Goal: Task Accomplishment & Management: Manage account settings

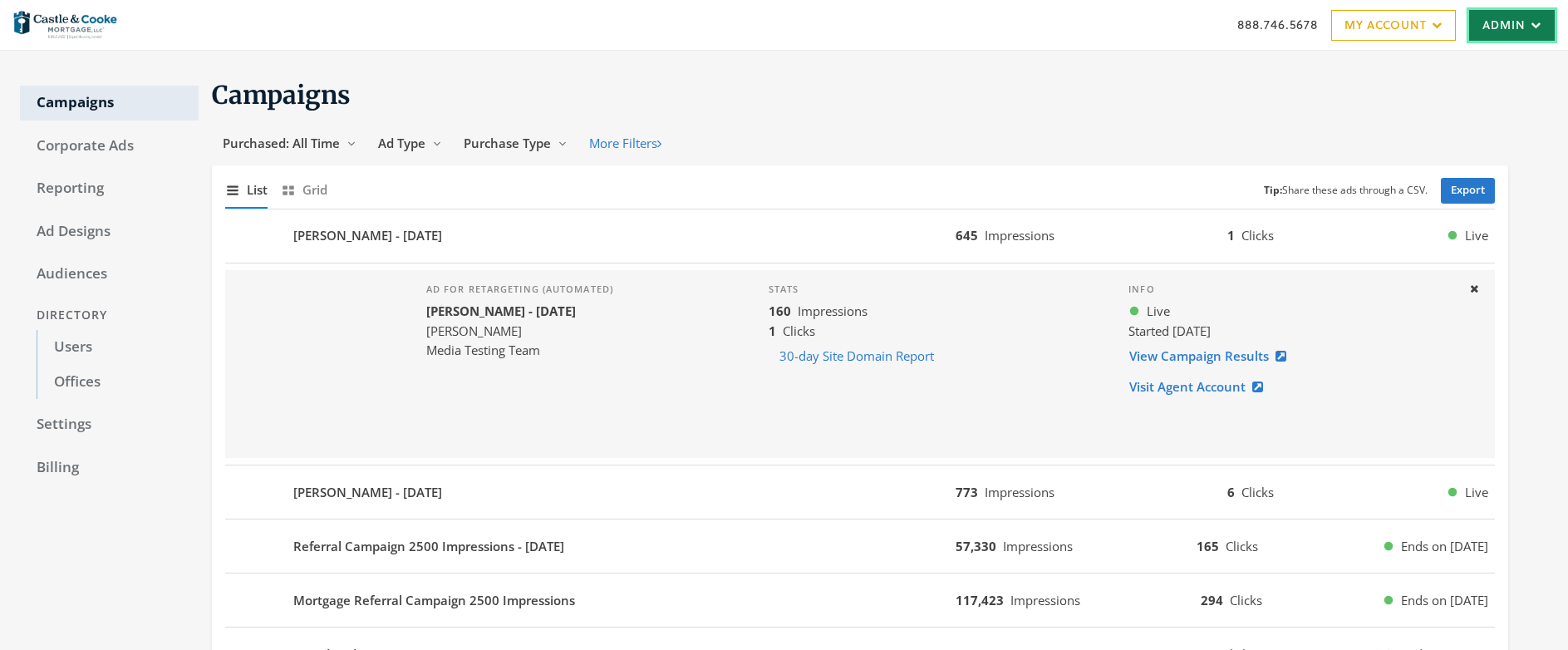
click at [1512, 33] on link "Admin" at bounding box center [1512, 25] width 85 height 30
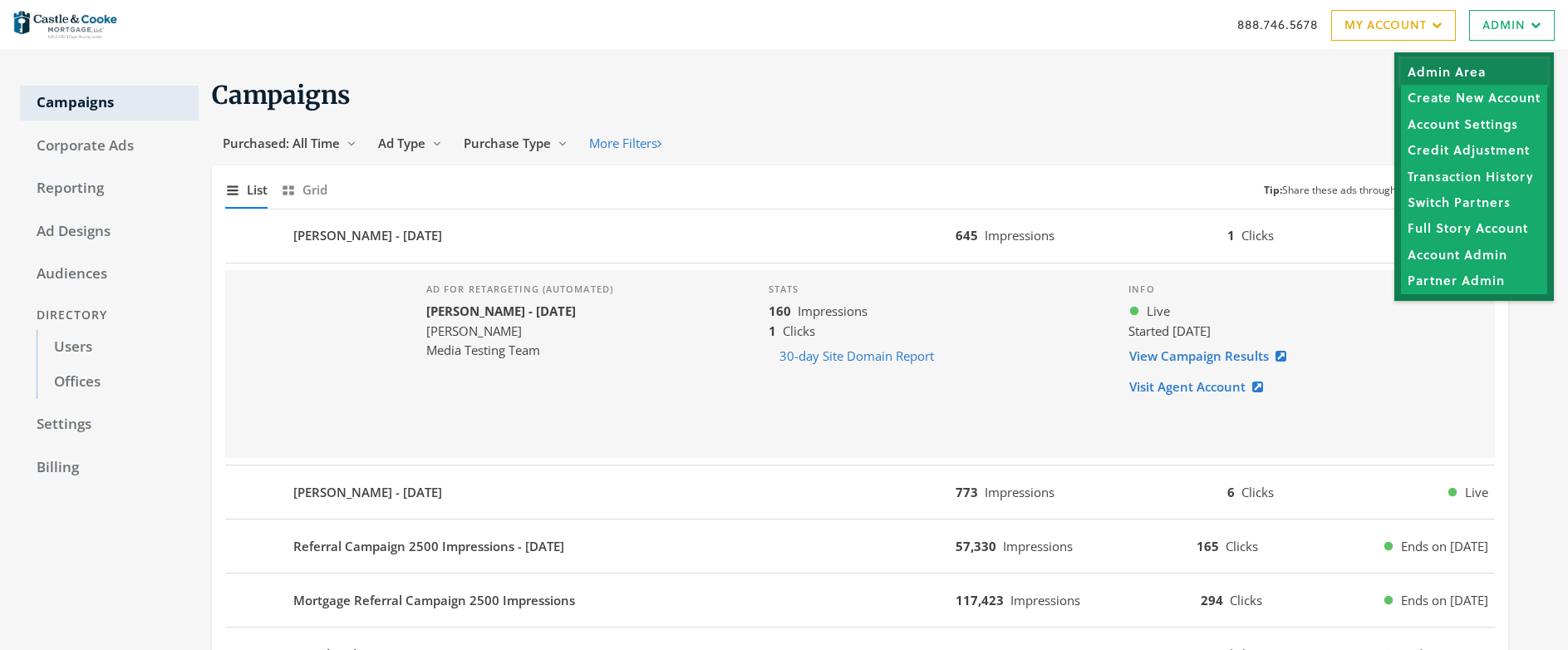
click at [1441, 73] on link "Admin Area" at bounding box center [1473, 72] width 146 height 26
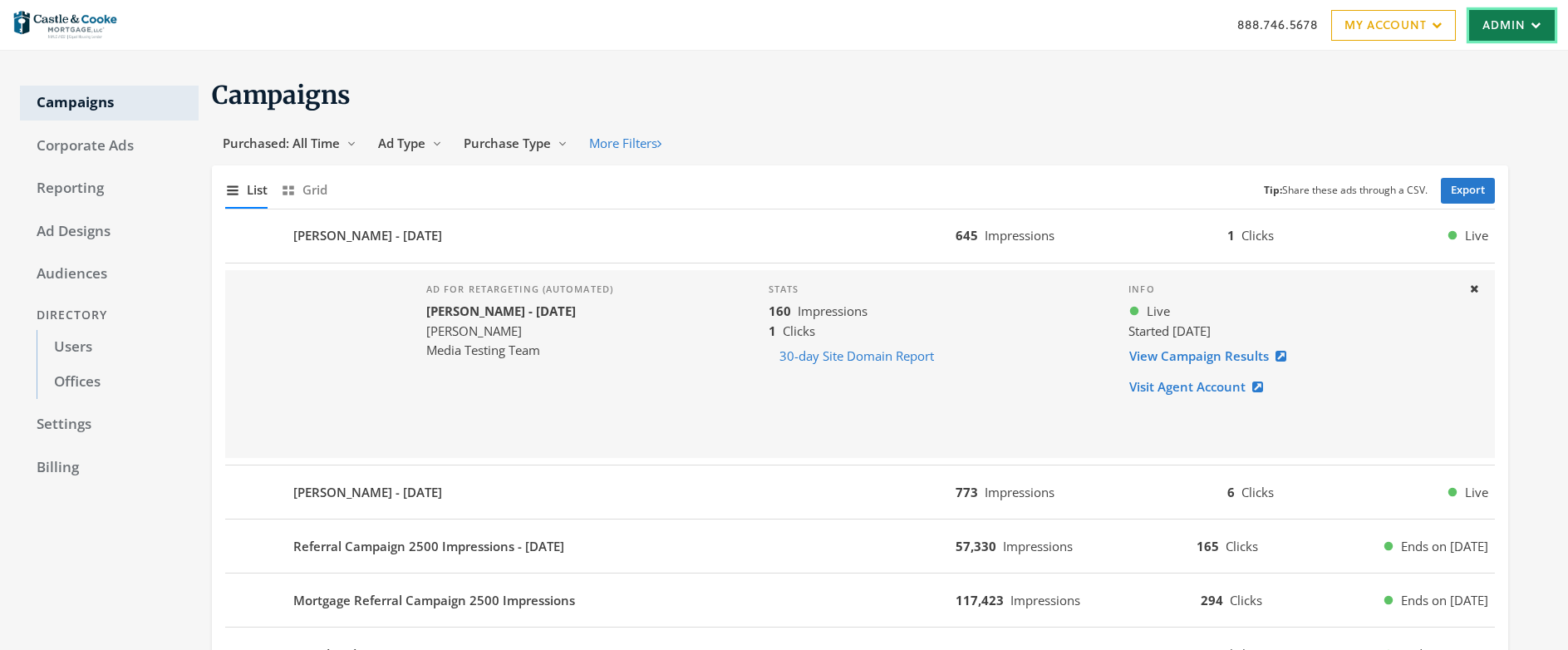
click at [1526, 28] on icon at bounding box center [1533, 25] width 16 height 10
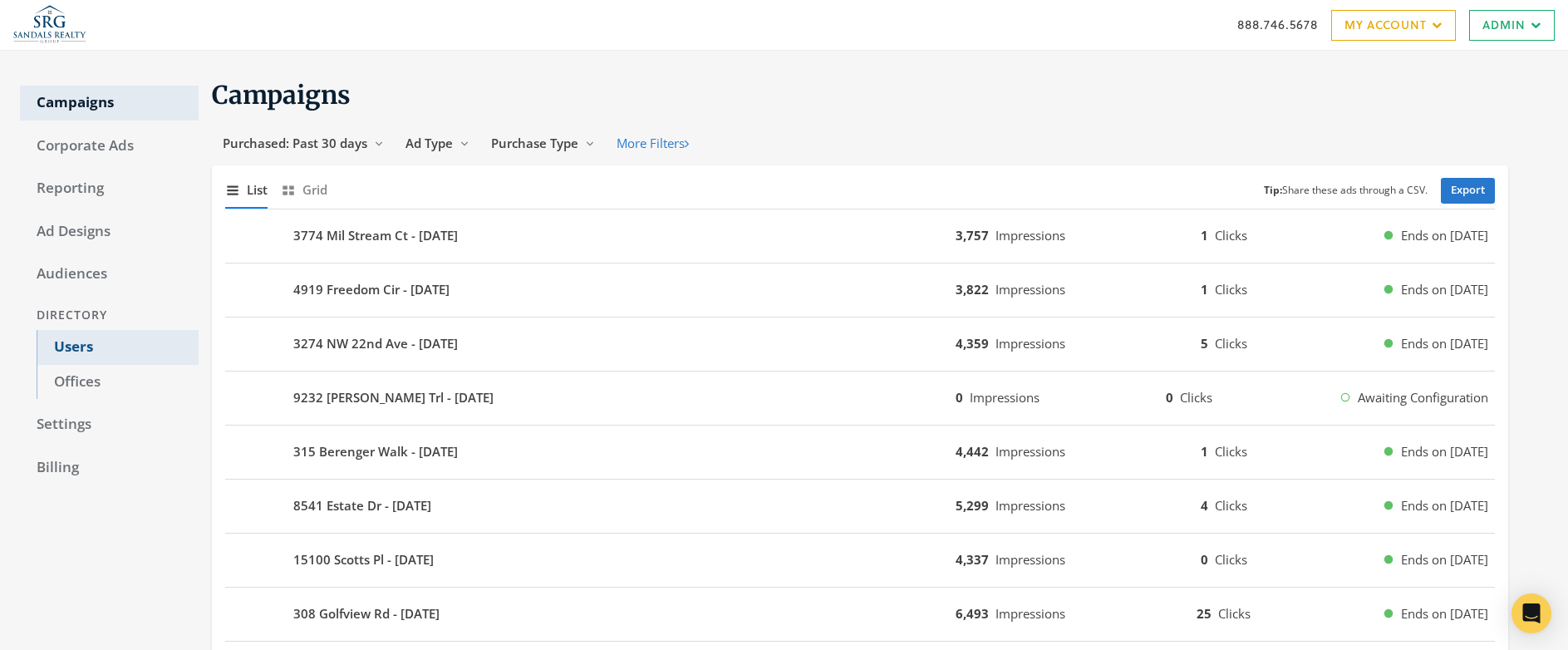
click at [72, 347] on link "Users" at bounding box center [118, 347] width 162 height 35
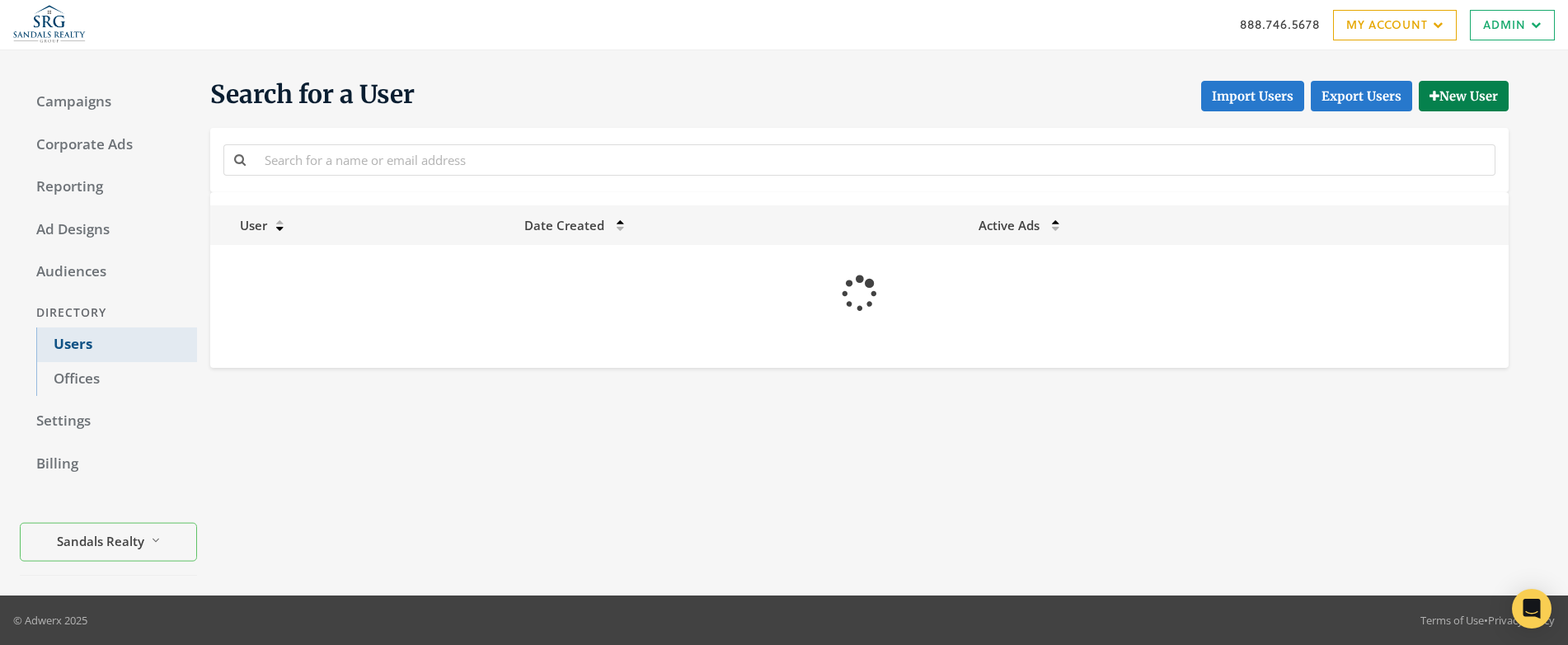
click at [71, 344] on link "Users" at bounding box center [117, 344] width 161 height 35
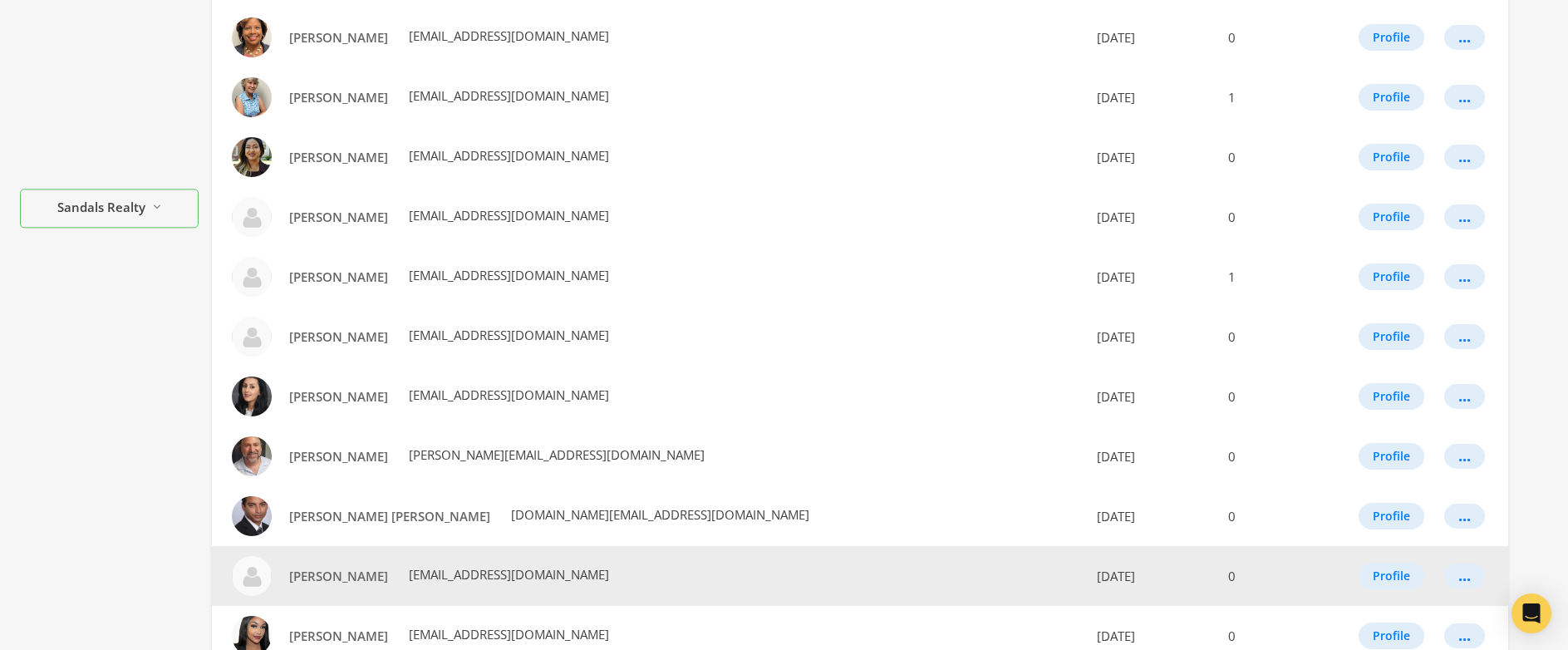
scroll to position [344, 0]
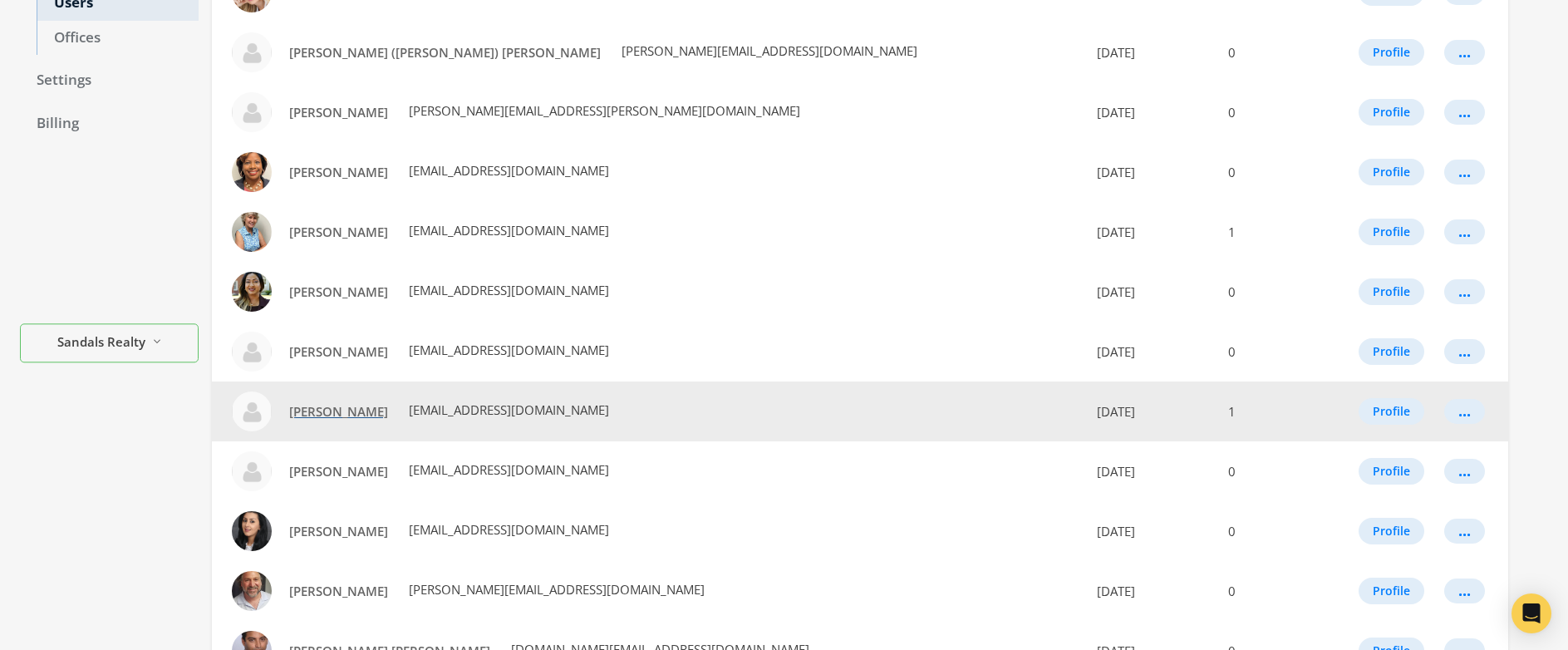
click at [350, 415] on span "Denise Pastorino-Fullam" at bounding box center [339, 411] width 99 height 17
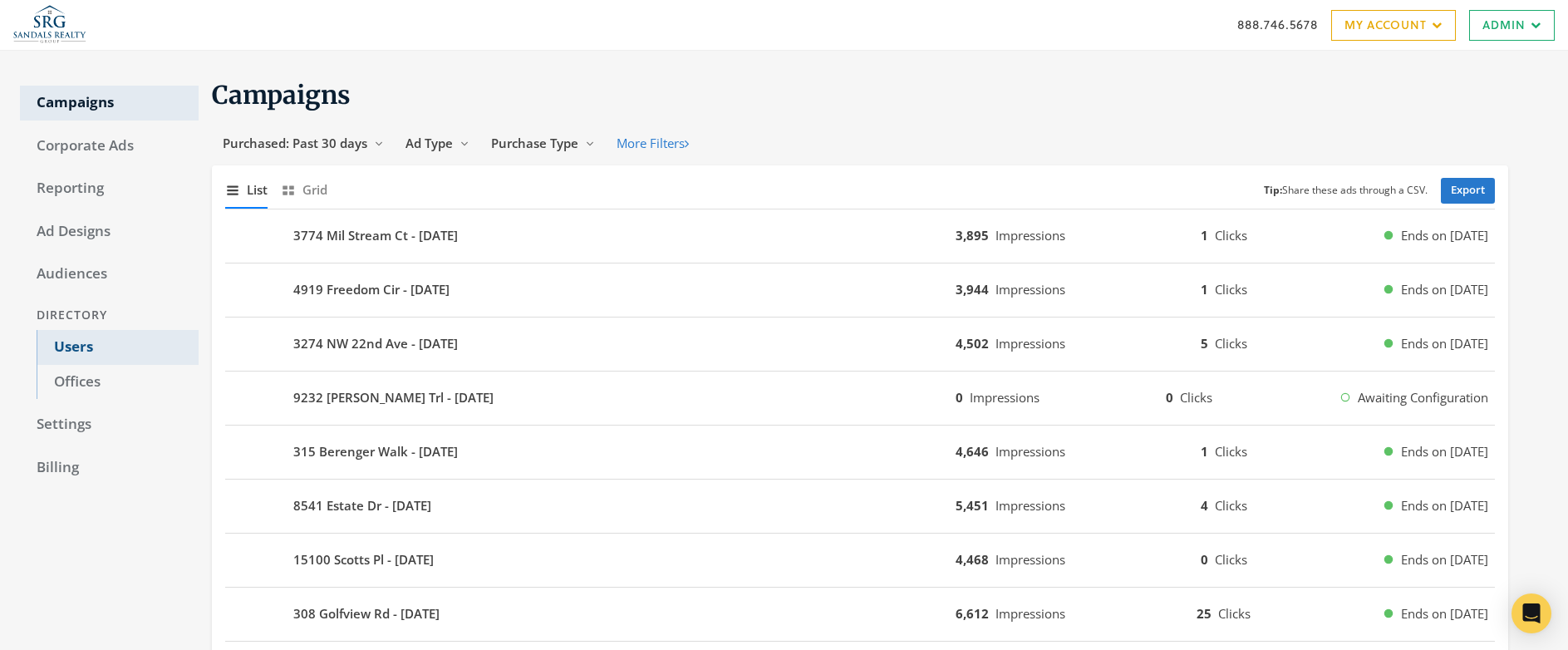
click at [60, 347] on link "Users" at bounding box center [118, 347] width 162 height 35
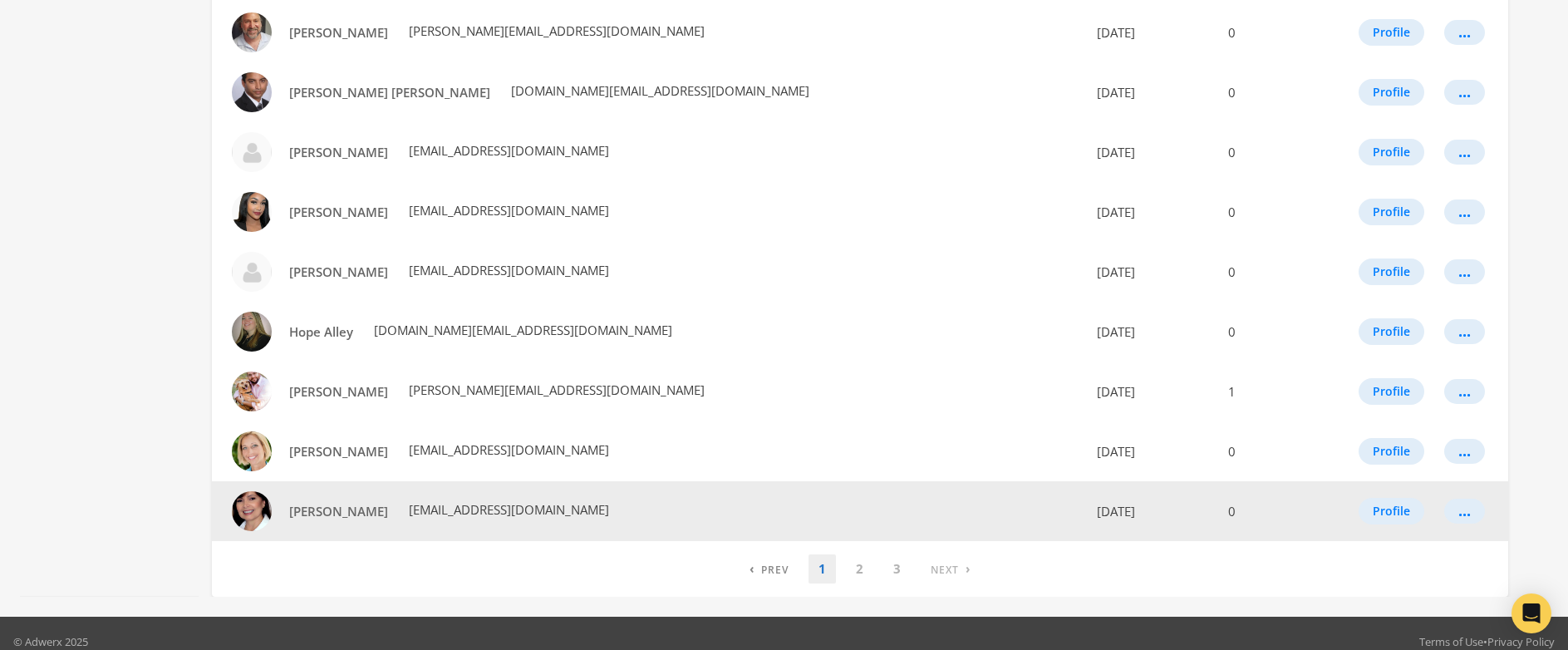
scroll to position [898, 0]
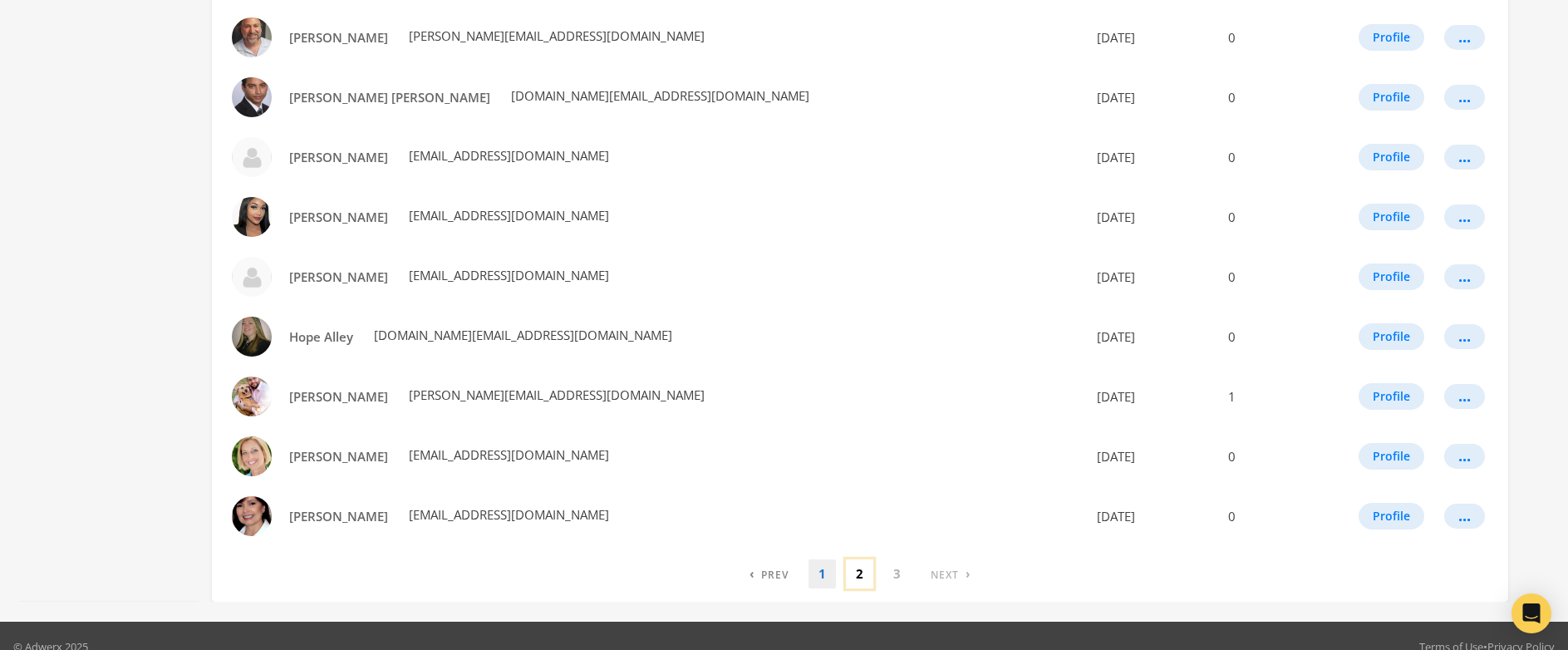
click at [857, 575] on link "2" at bounding box center [860, 574] width 28 height 29
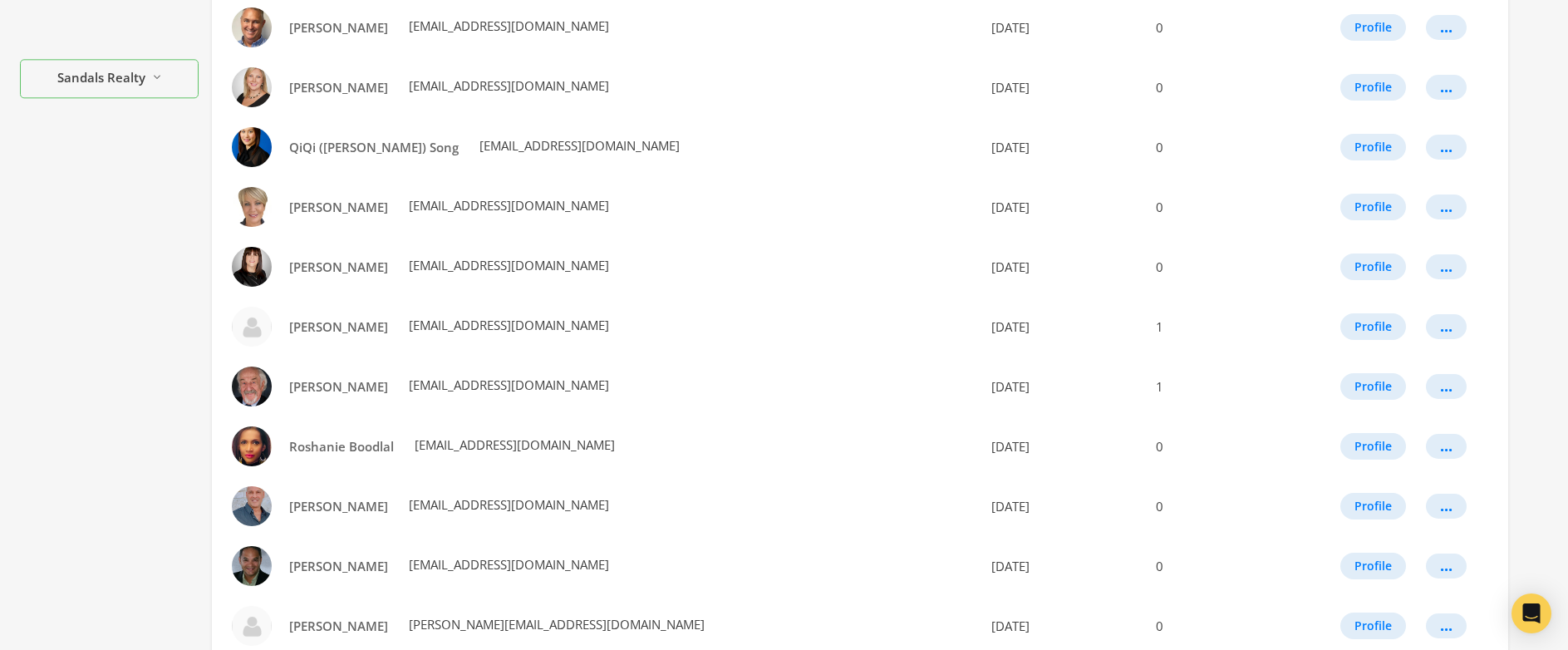
scroll to position [919, 0]
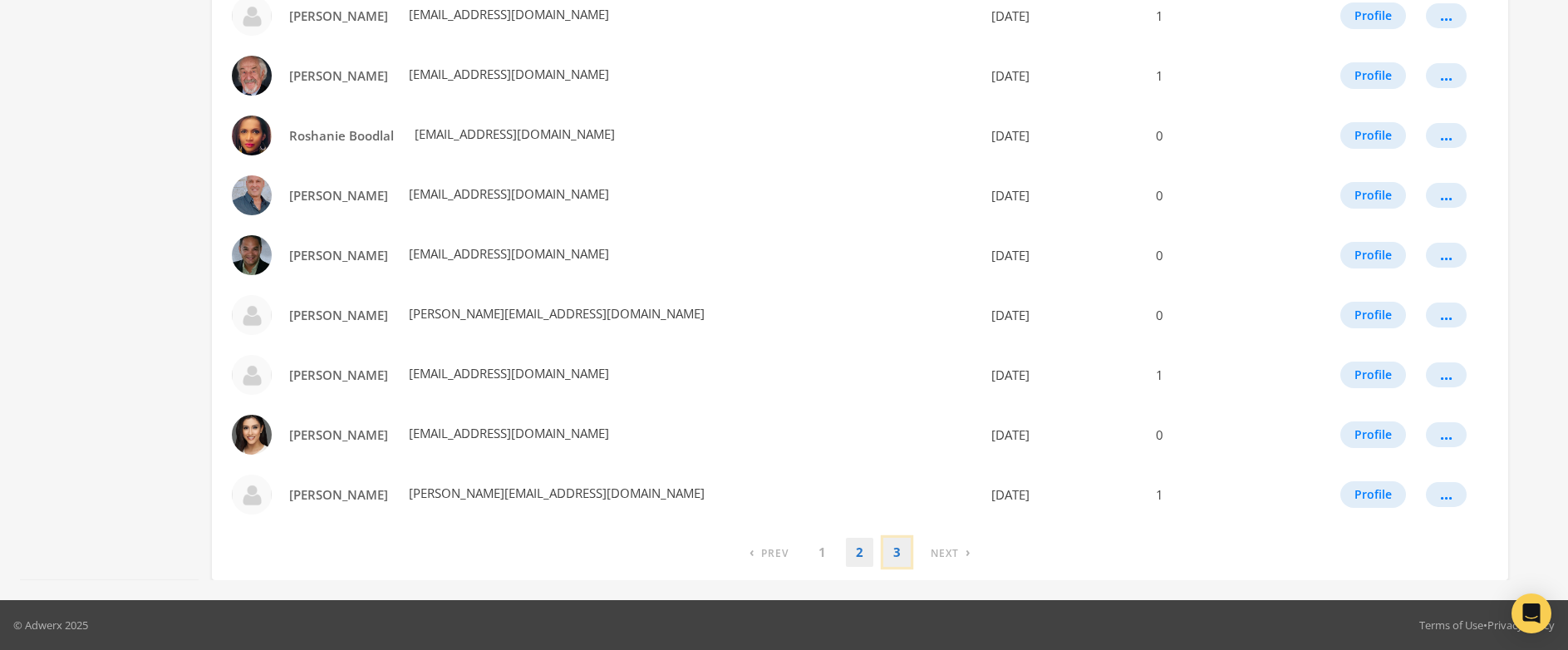
click at [895, 556] on link "3" at bounding box center [897, 553] width 28 height 29
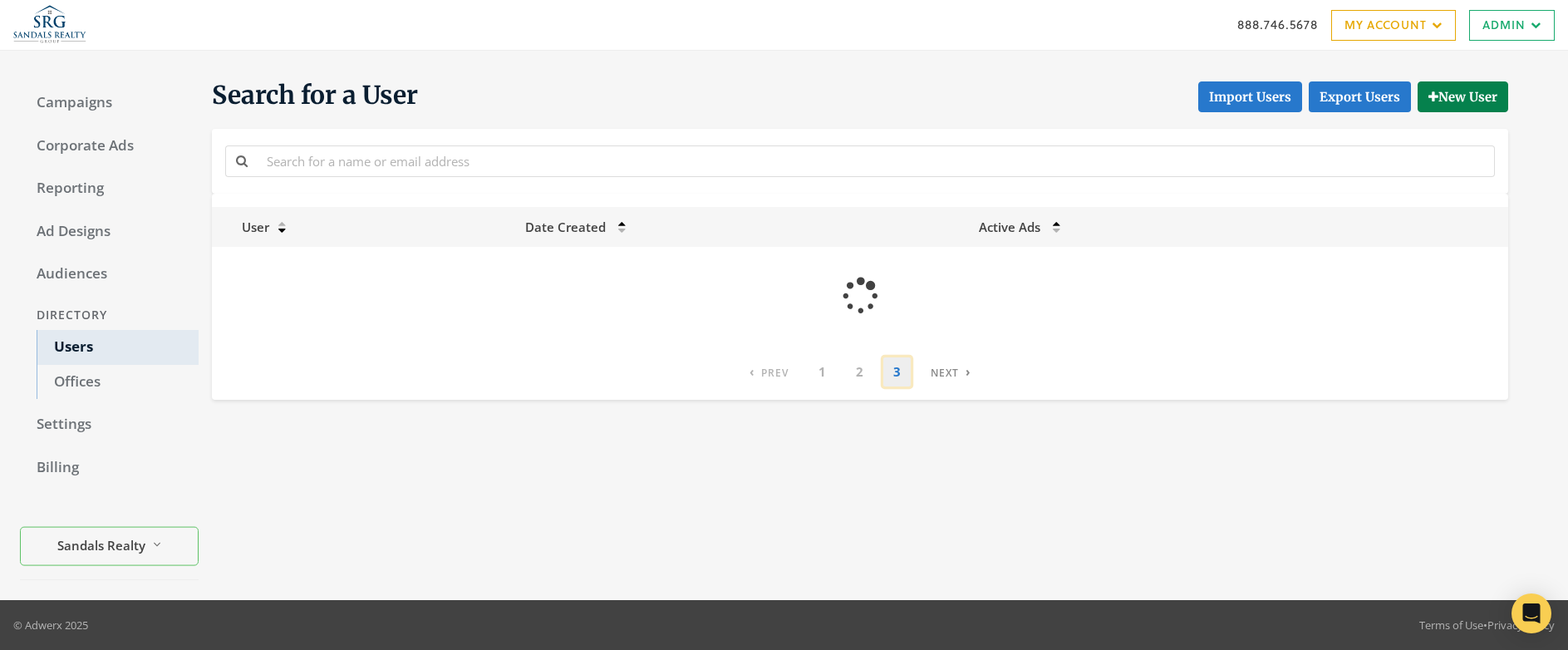
scroll to position [0, 0]
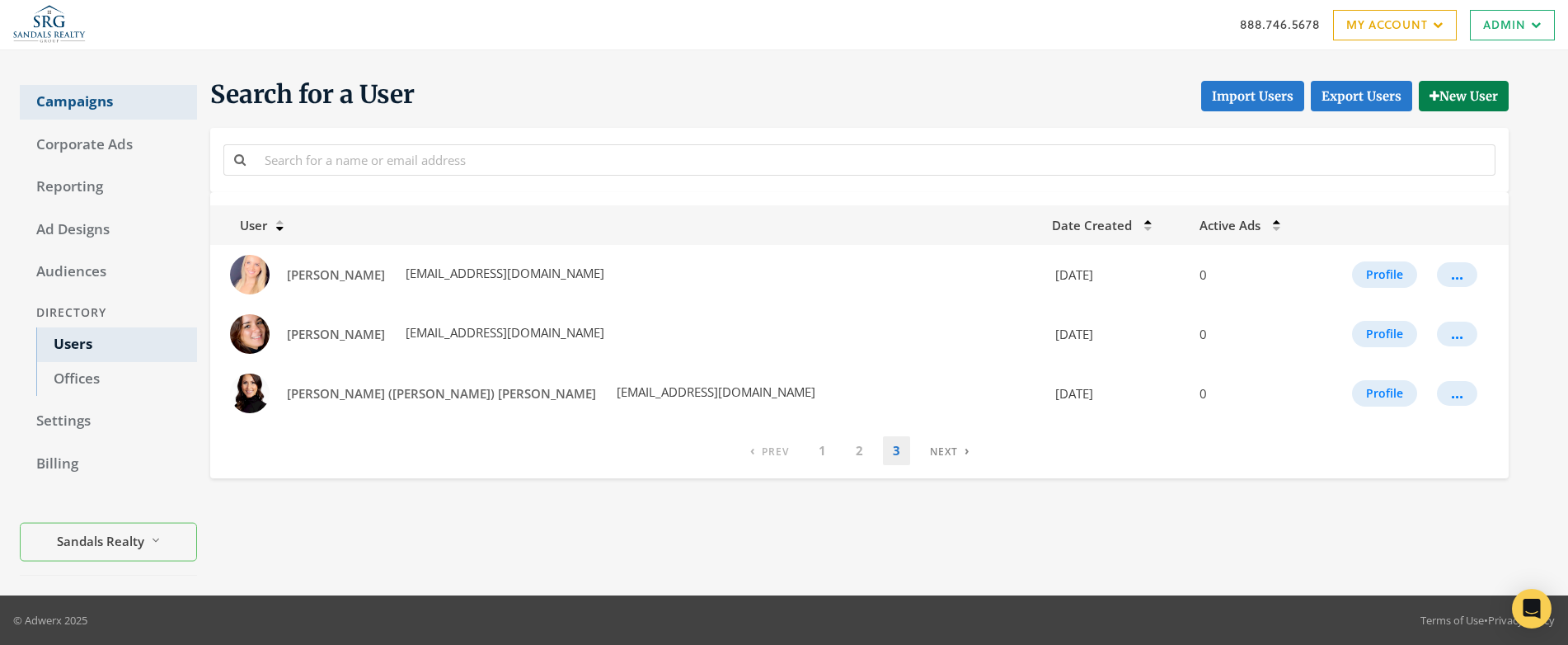
click at [82, 91] on link "Campaigns" at bounding box center [108, 102] width 178 height 35
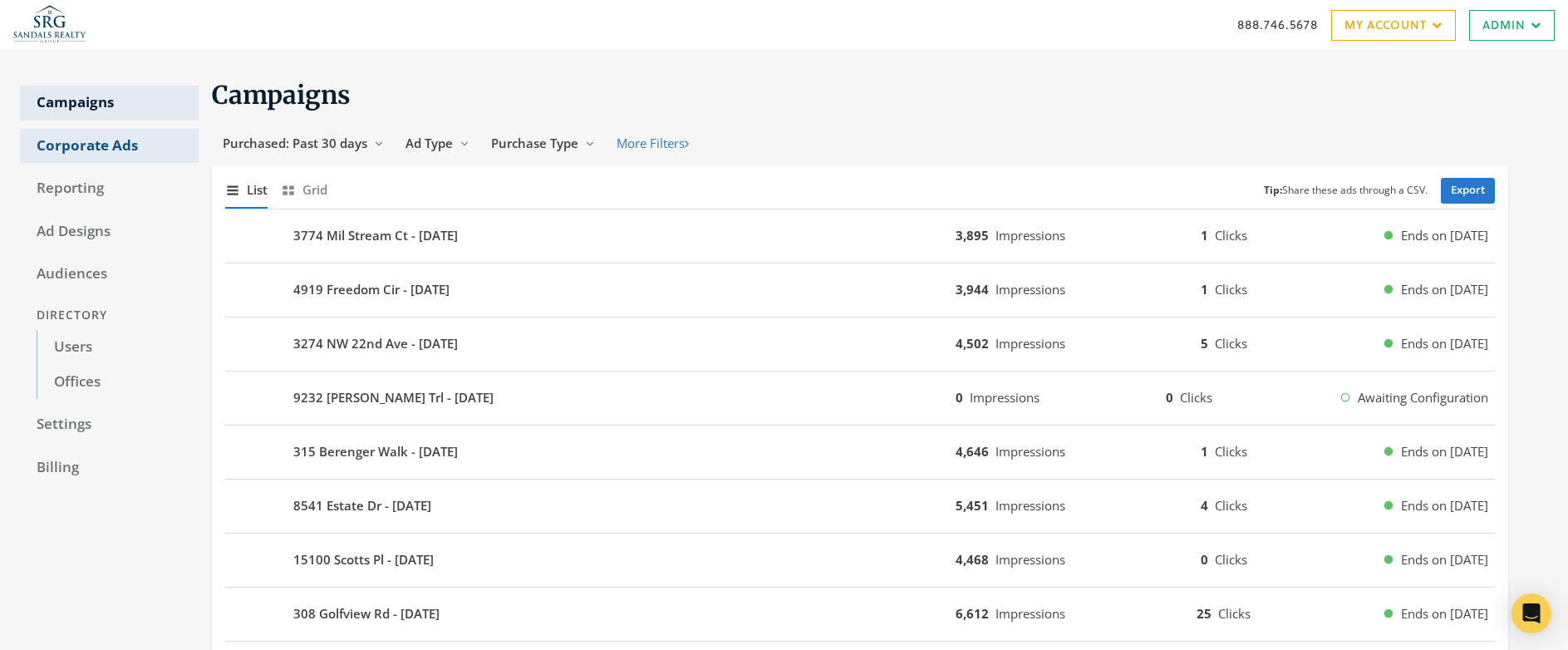
click at [61, 142] on link "Corporate Ads" at bounding box center [109, 146] width 179 height 35
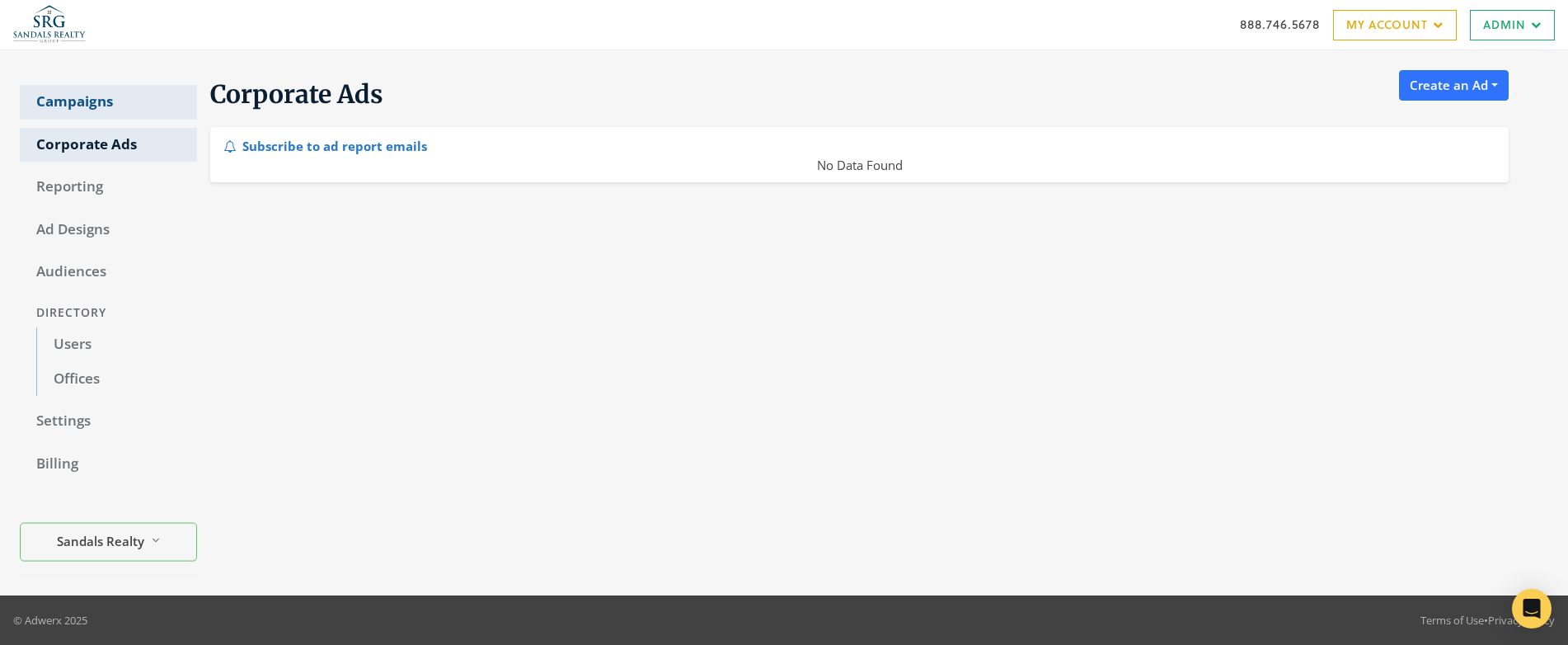
click at [82, 102] on link "Campaigns" at bounding box center [108, 102] width 178 height 35
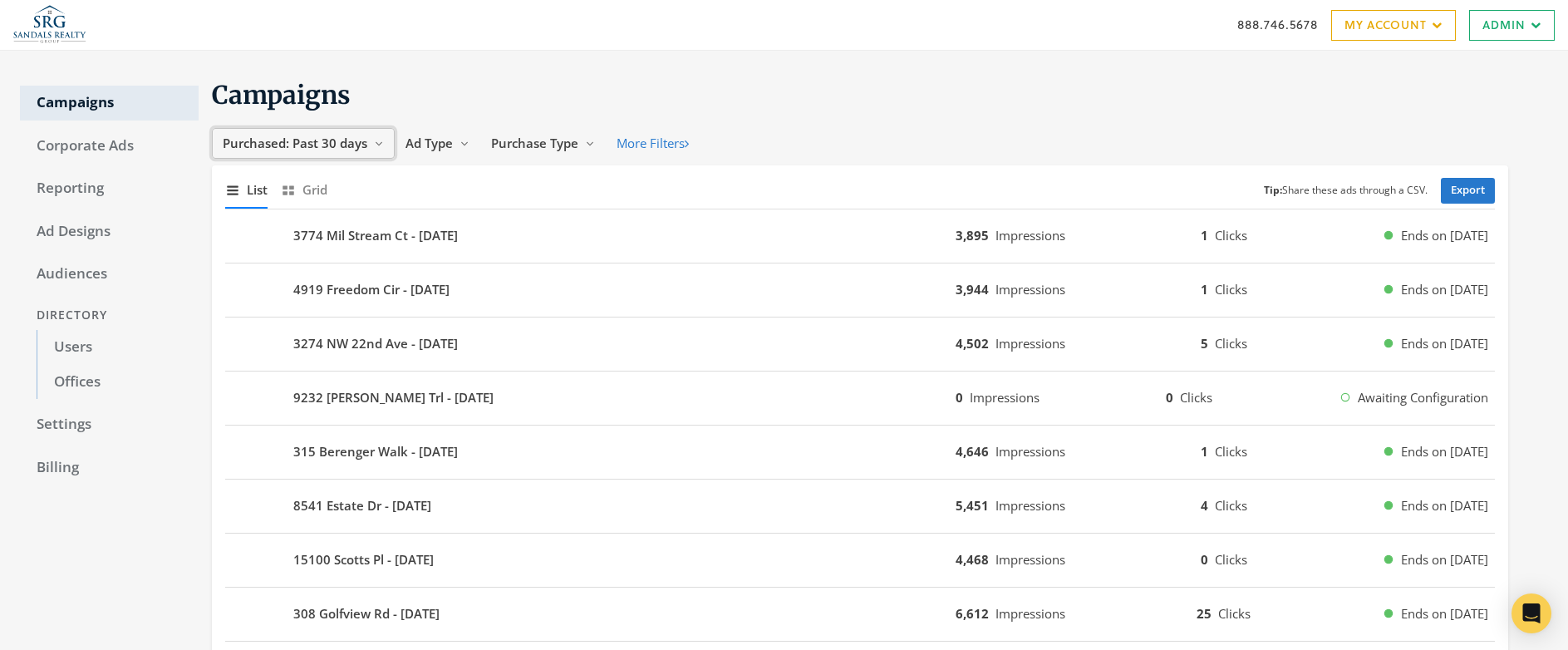
click at [348, 147] on span "Purchased: Past 30 days" at bounding box center [296, 143] width 145 height 17
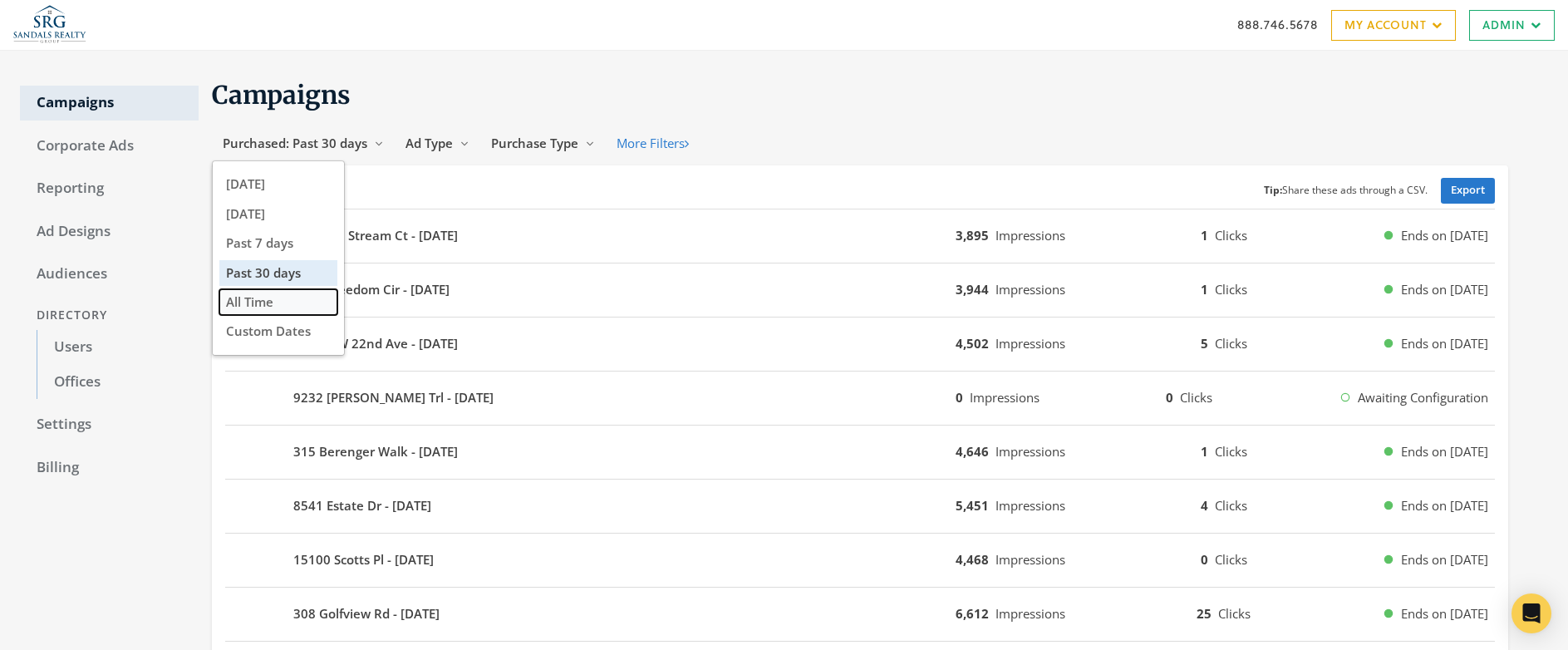
click at [276, 294] on button "All Time" at bounding box center [278, 302] width 118 height 26
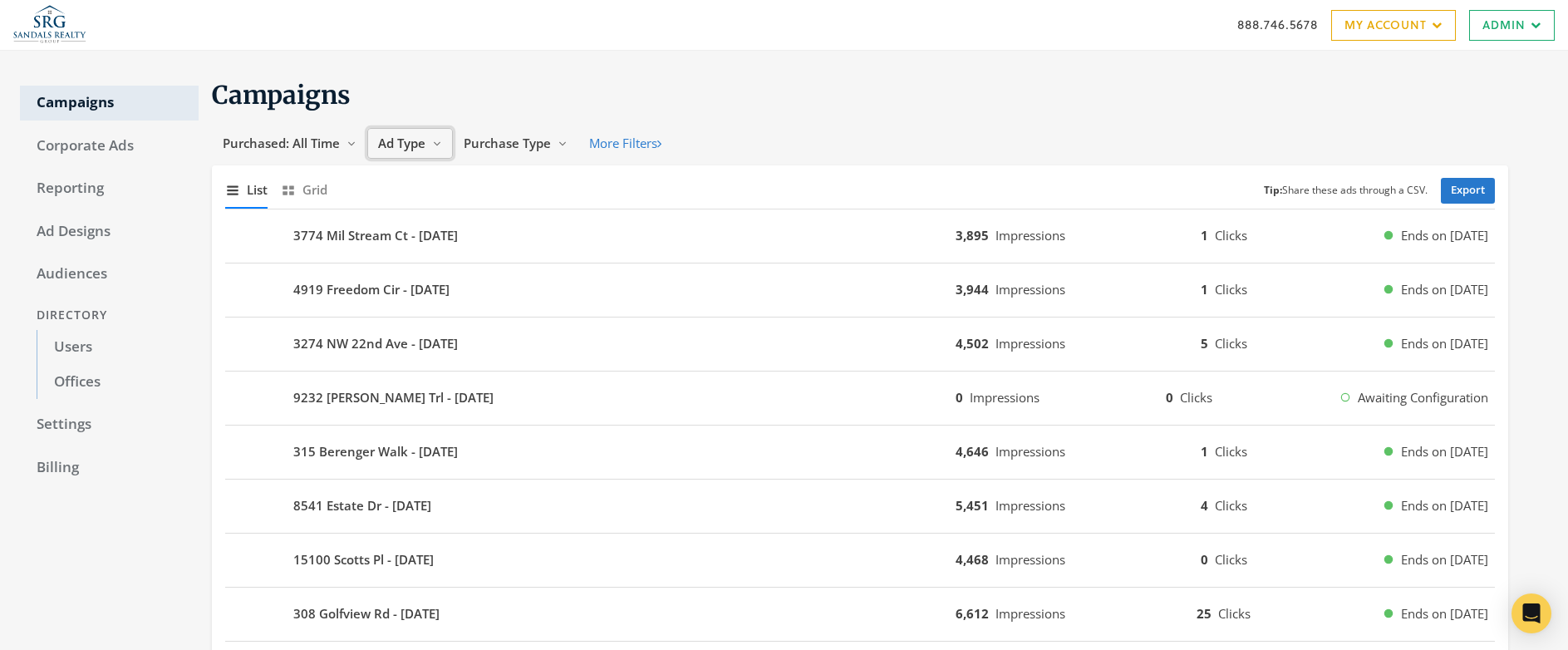
click at [416, 143] on span "Ad Type" at bounding box center [402, 143] width 48 height 17
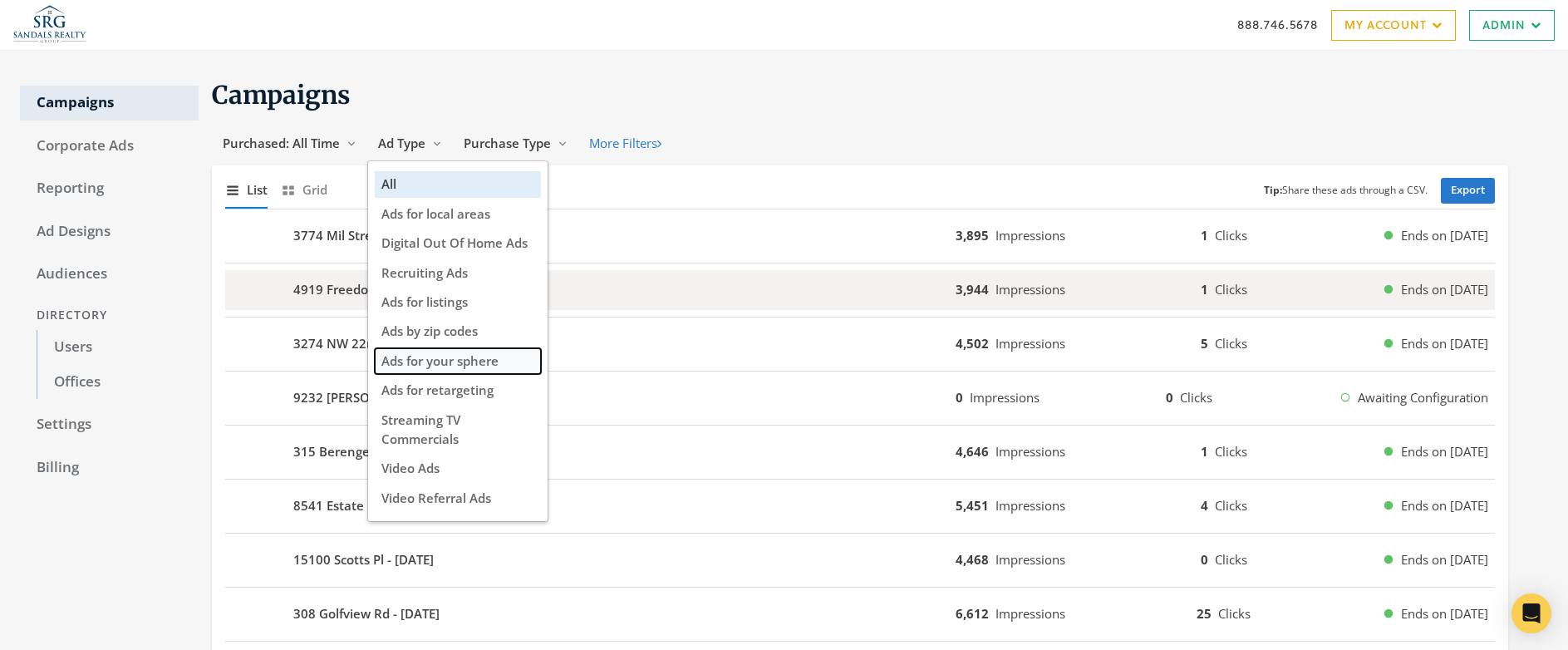
click at [479, 362] on span "Ads for your sphere" at bounding box center [441, 361] width 118 height 17
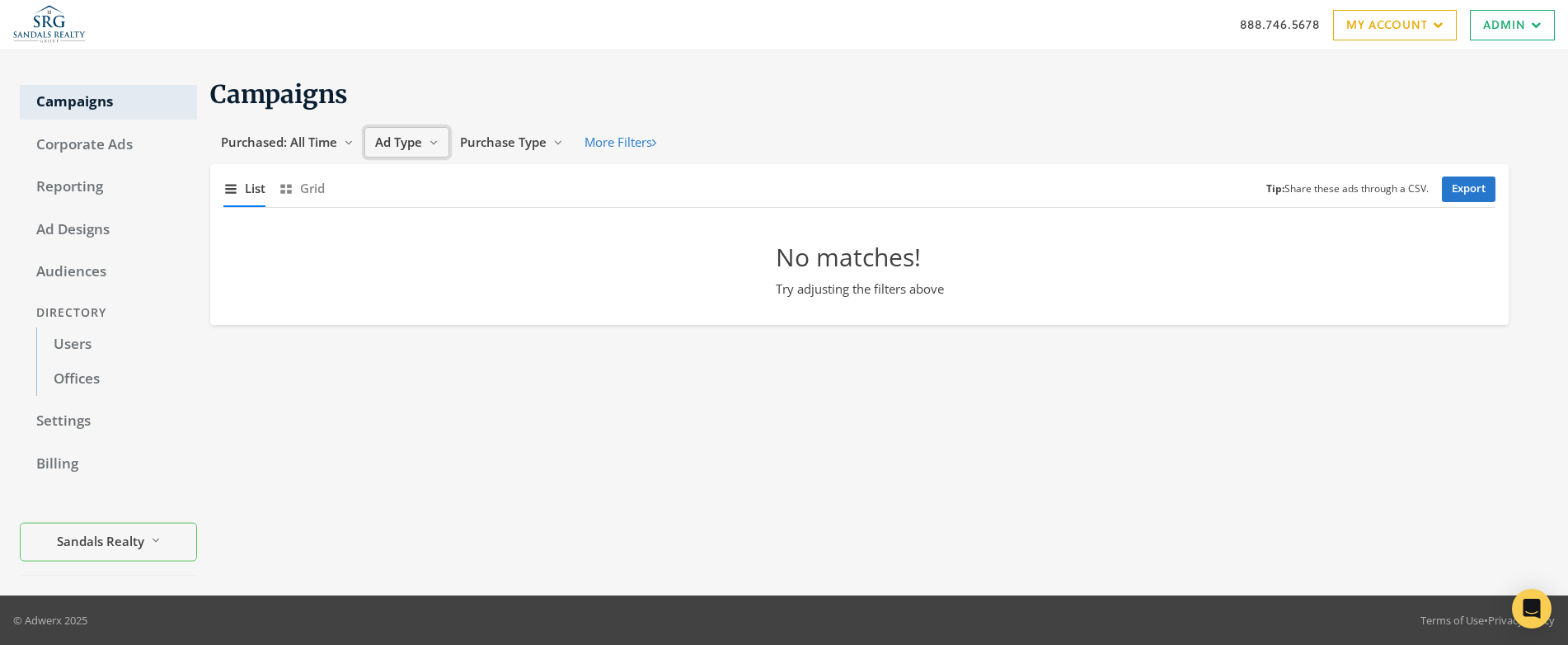
click at [412, 142] on span "Ad Type" at bounding box center [399, 142] width 47 height 16
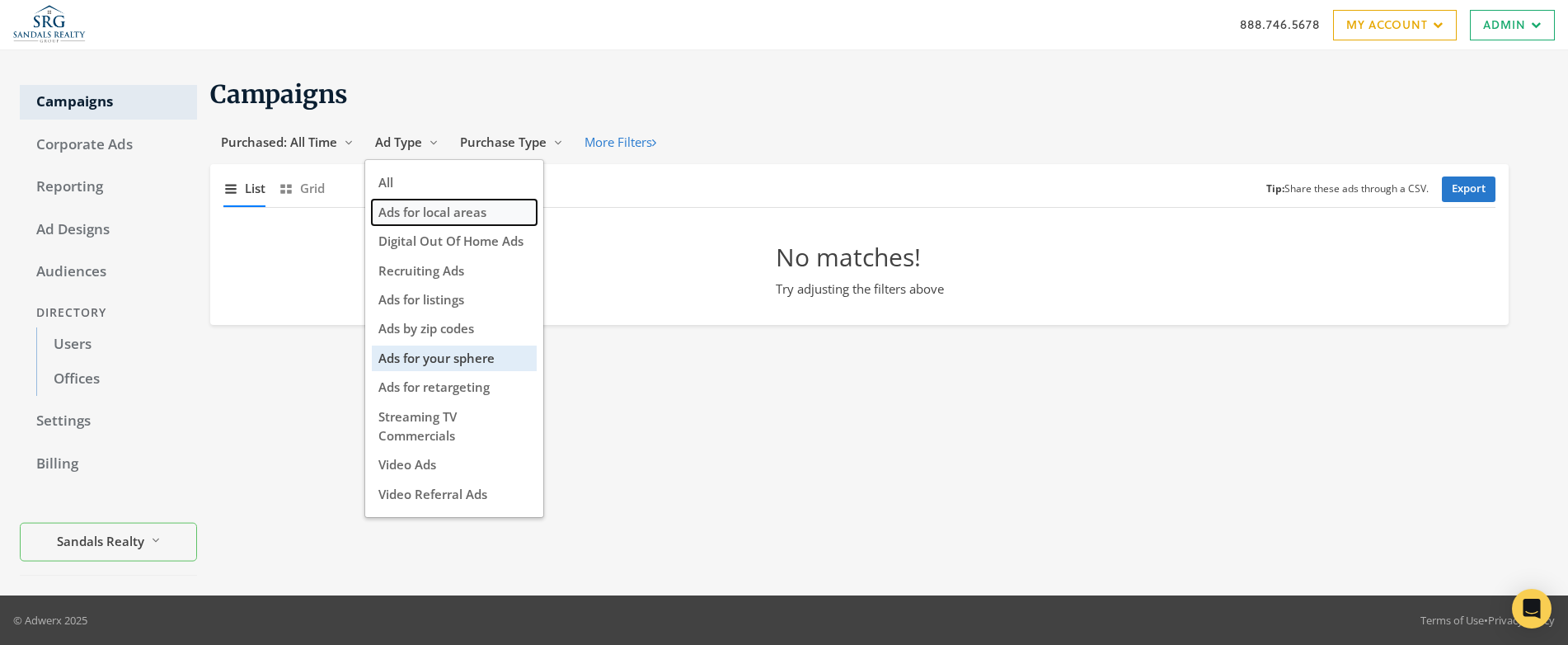
click at [454, 214] on span "Ads for local areas" at bounding box center [433, 212] width 108 height 16
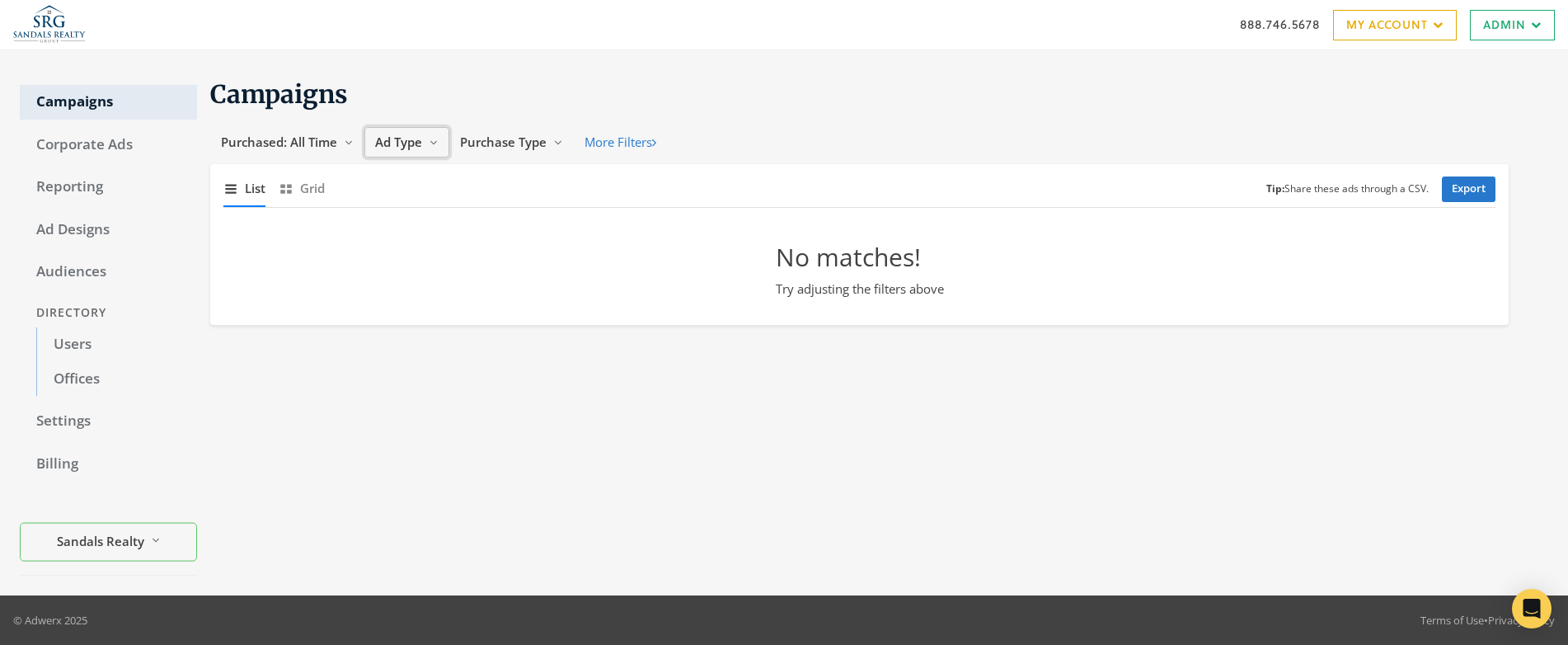
click at [412, 132] on button "Ad Type Reveal list of Ad Type" at bounding box center [406, 141] width 85 height 30
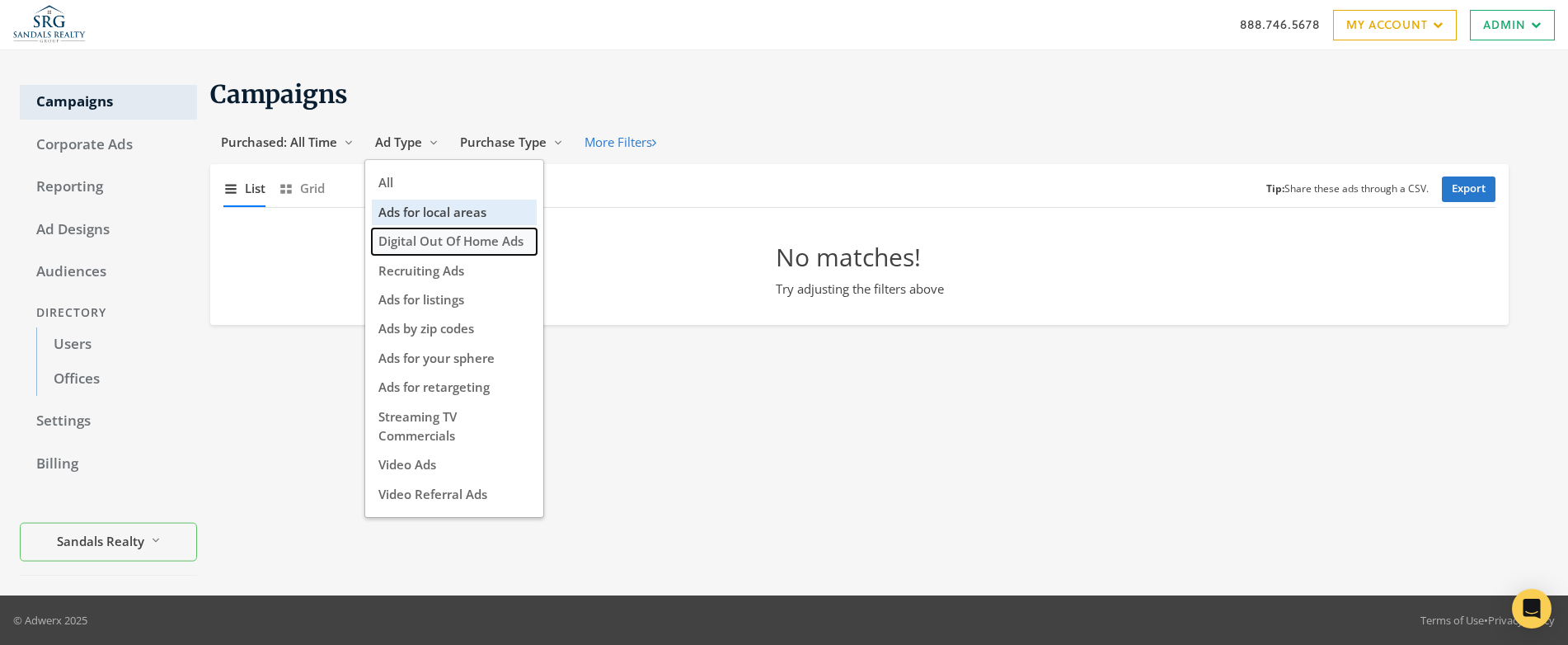
click at [453, 240] on span "Digital Out Of Home Ads" at bounding box center [451, 241] width 145 height 16
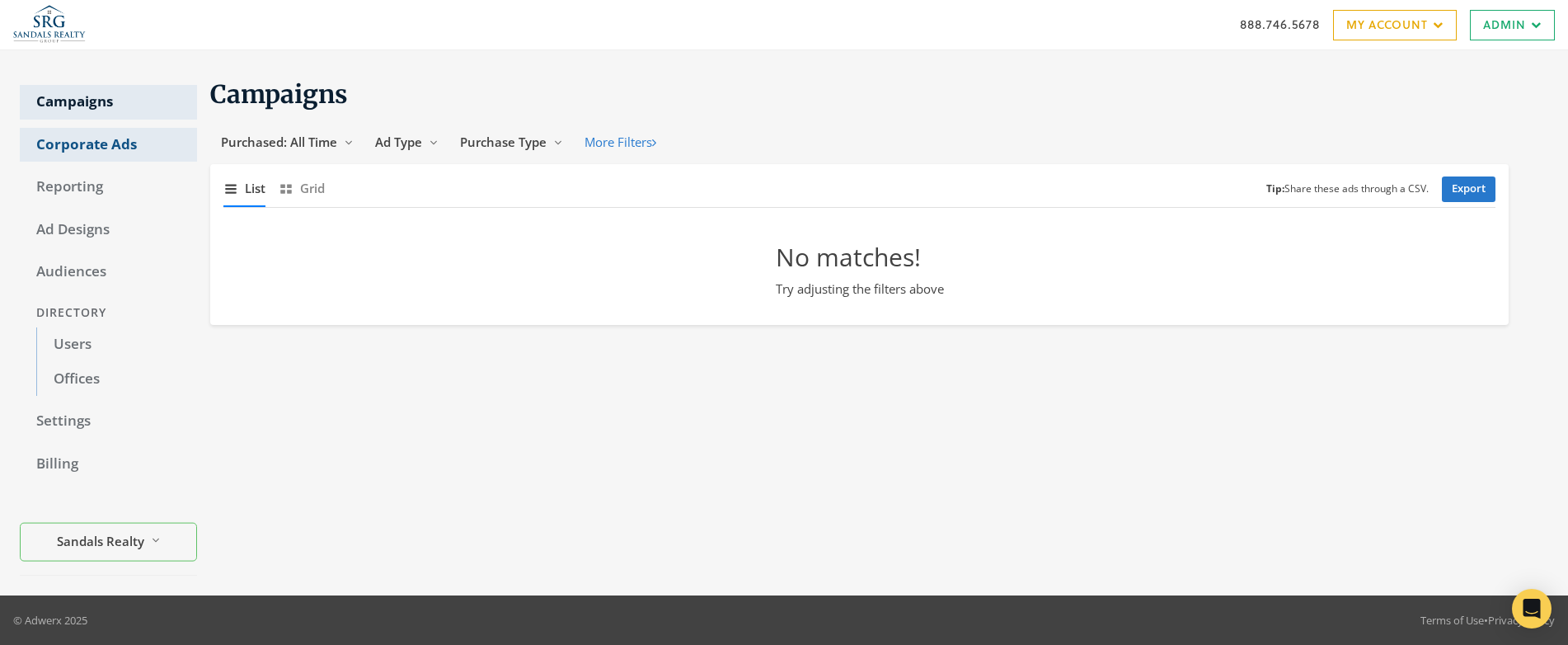
click at [98, 144] on link "Corporate Ads" at bounding box center [108, 145] width 178 height 35
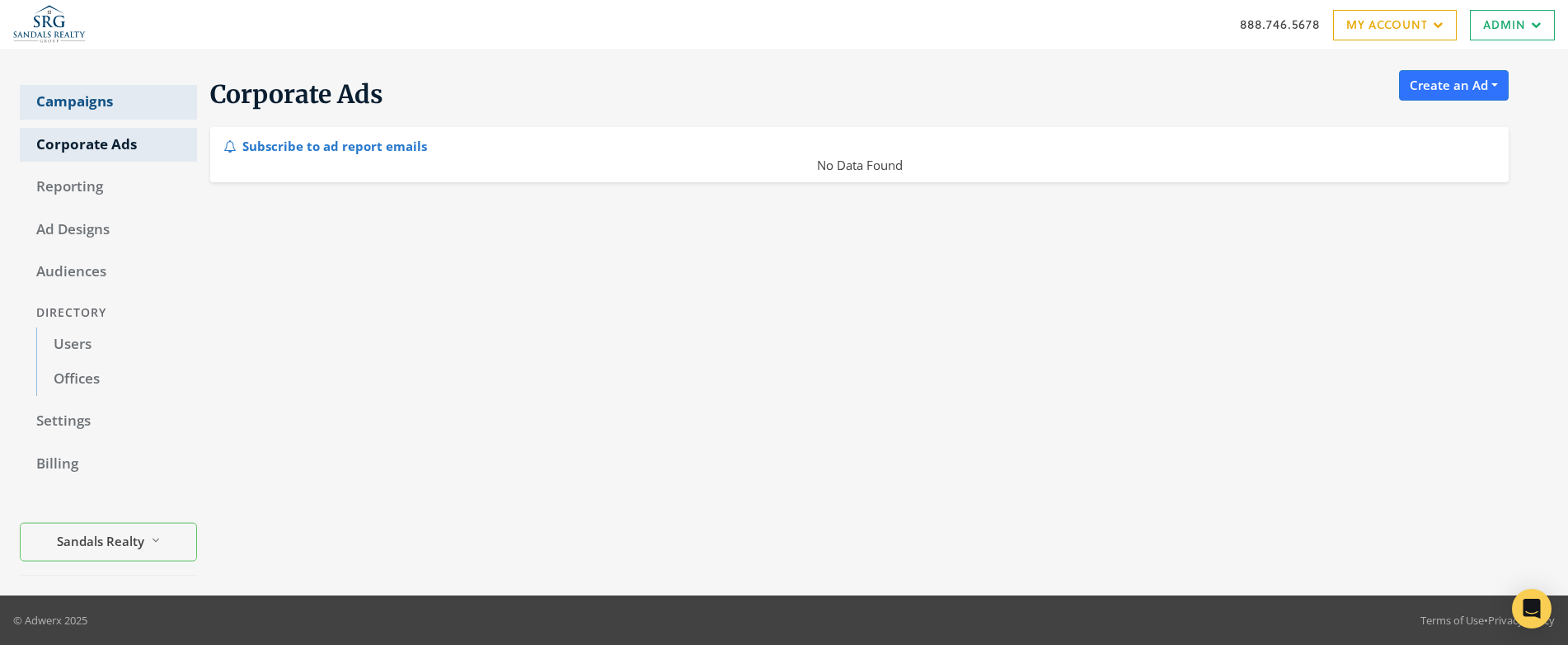
click at [83, 100] on link "Campaigns" at bounding box center [108, 102] width 178 height 35
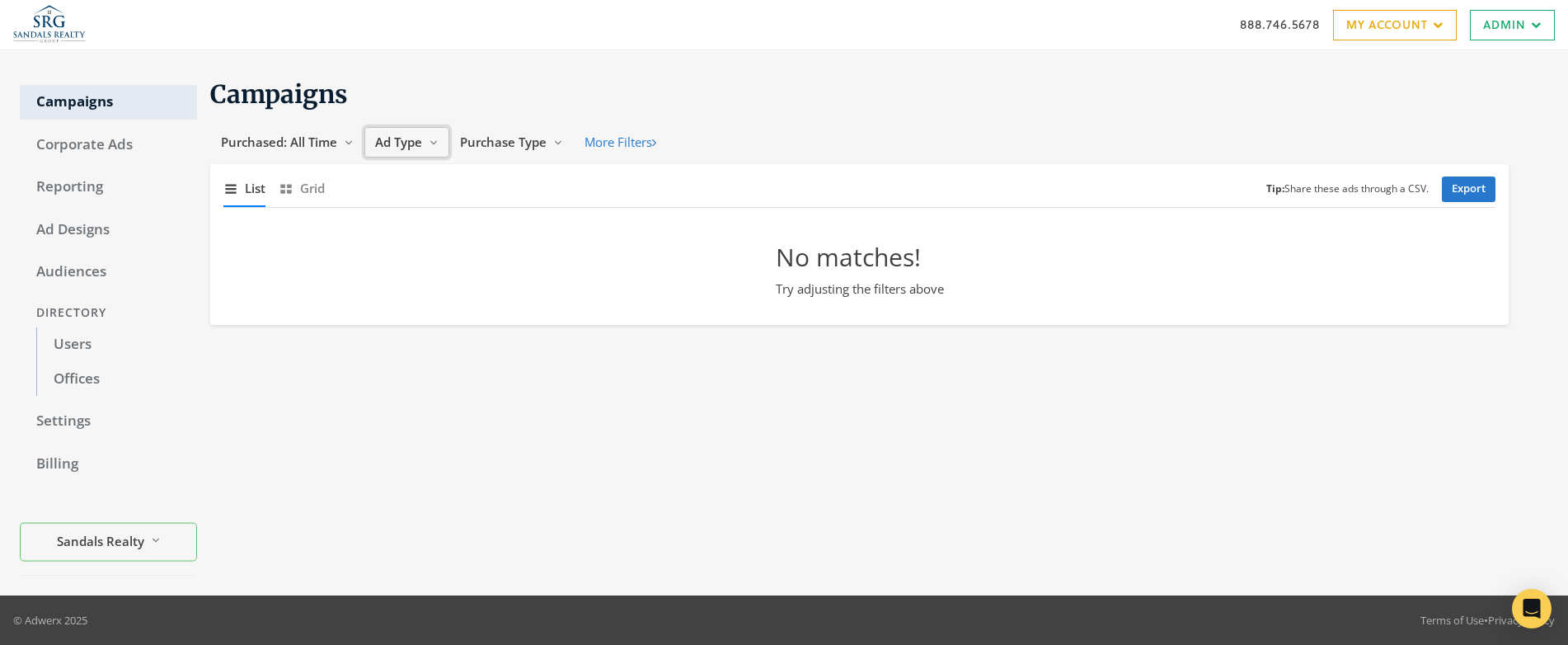
click at [396, 142] on span "Ad Type" at bounding box center [399, 142] width 47 height 16
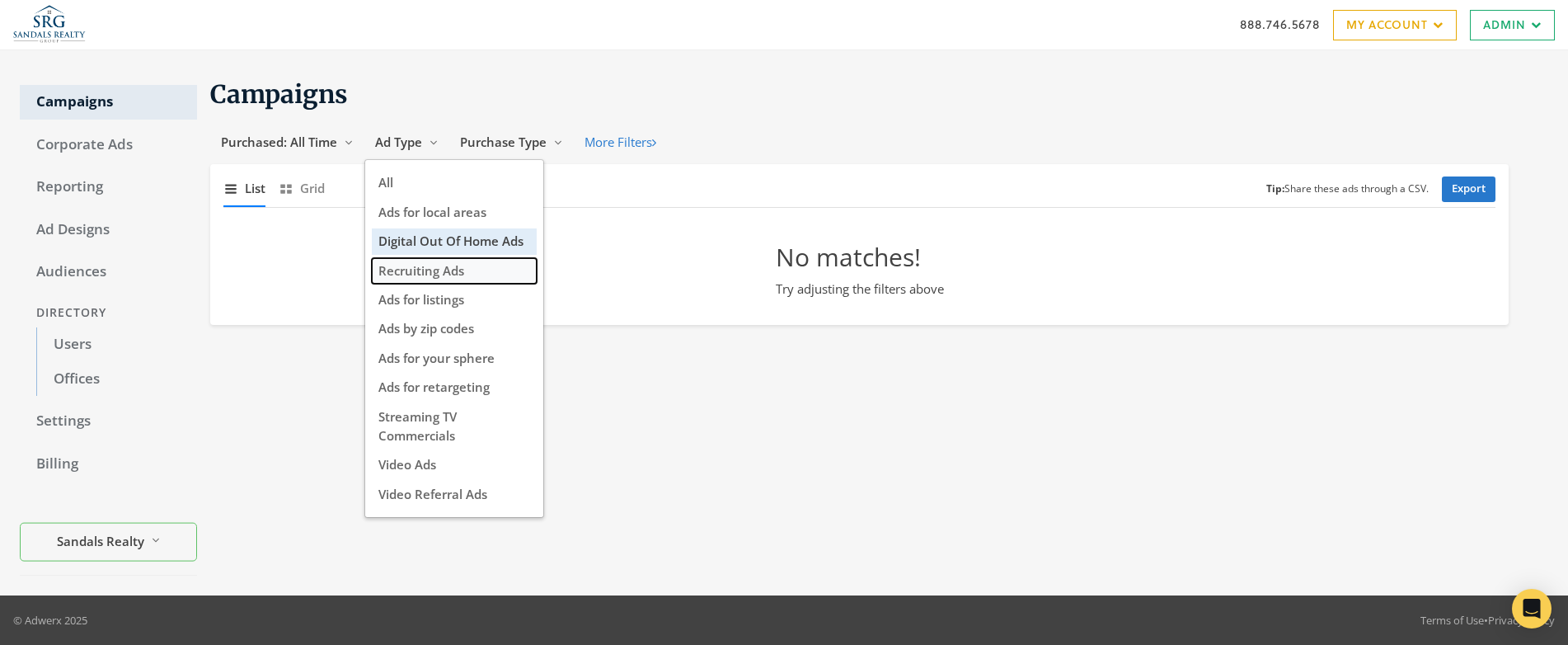
click at [440, 274] on span "Recruiting Ads" at bounding box center [422, 271] width 86 height 16
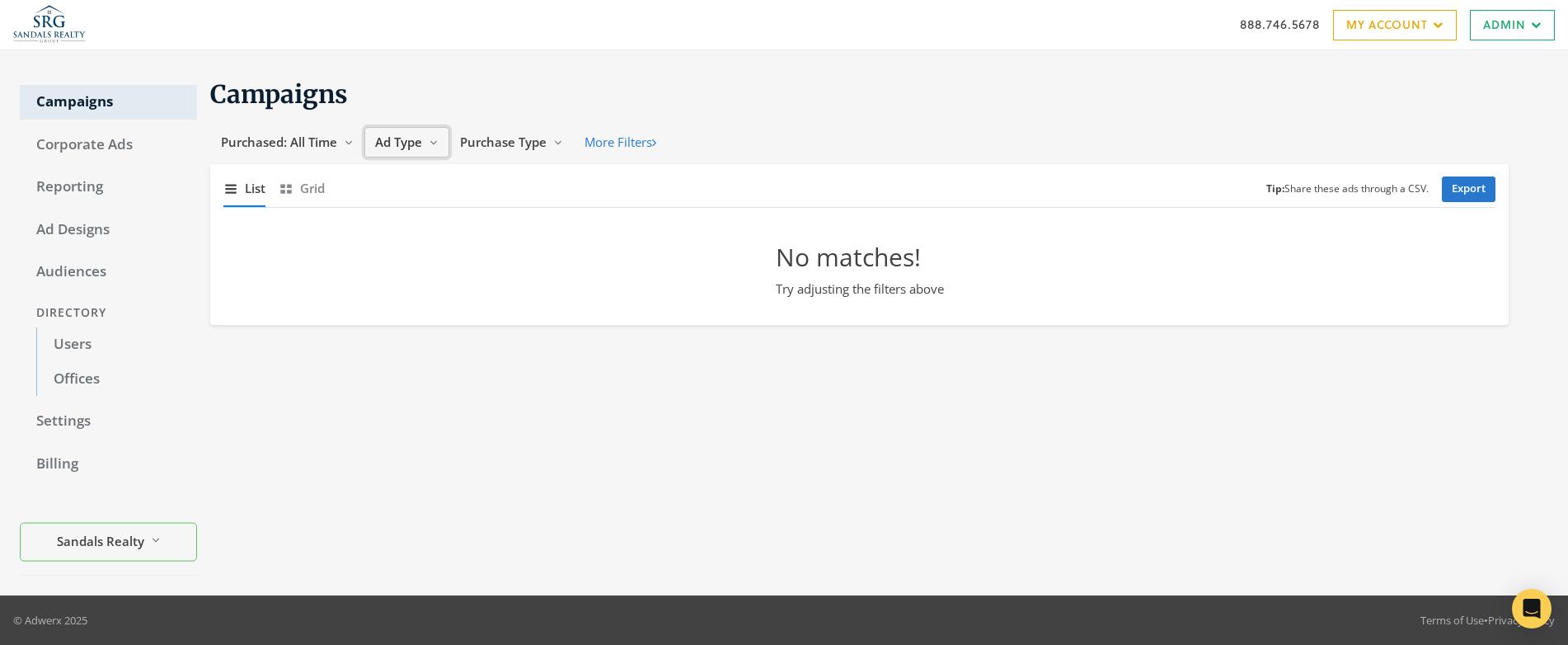
click at [406, 143] on span "Ad Type" at bounding box center [399, 142] width 47 height 16
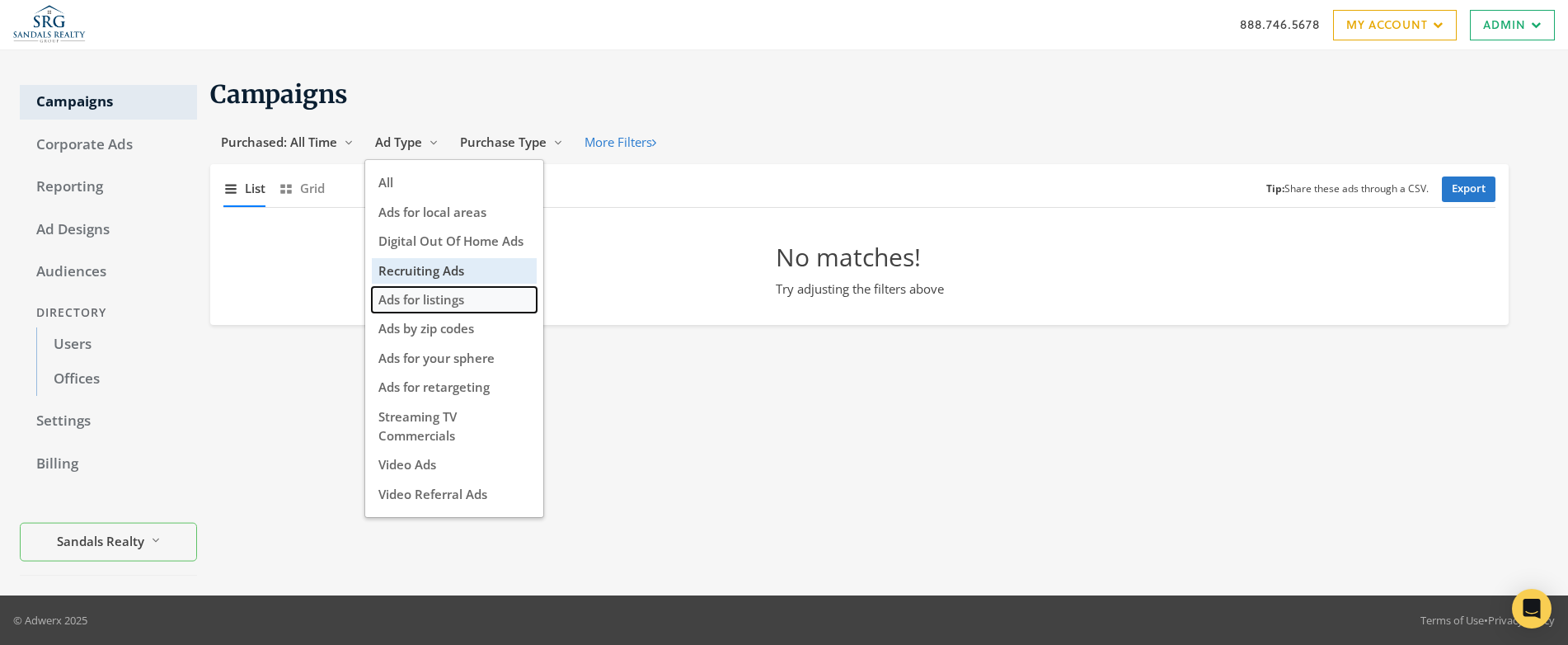
click at [443, 301] on span "Ads for listings" at bounding box center [422, 300] width 86 height 16
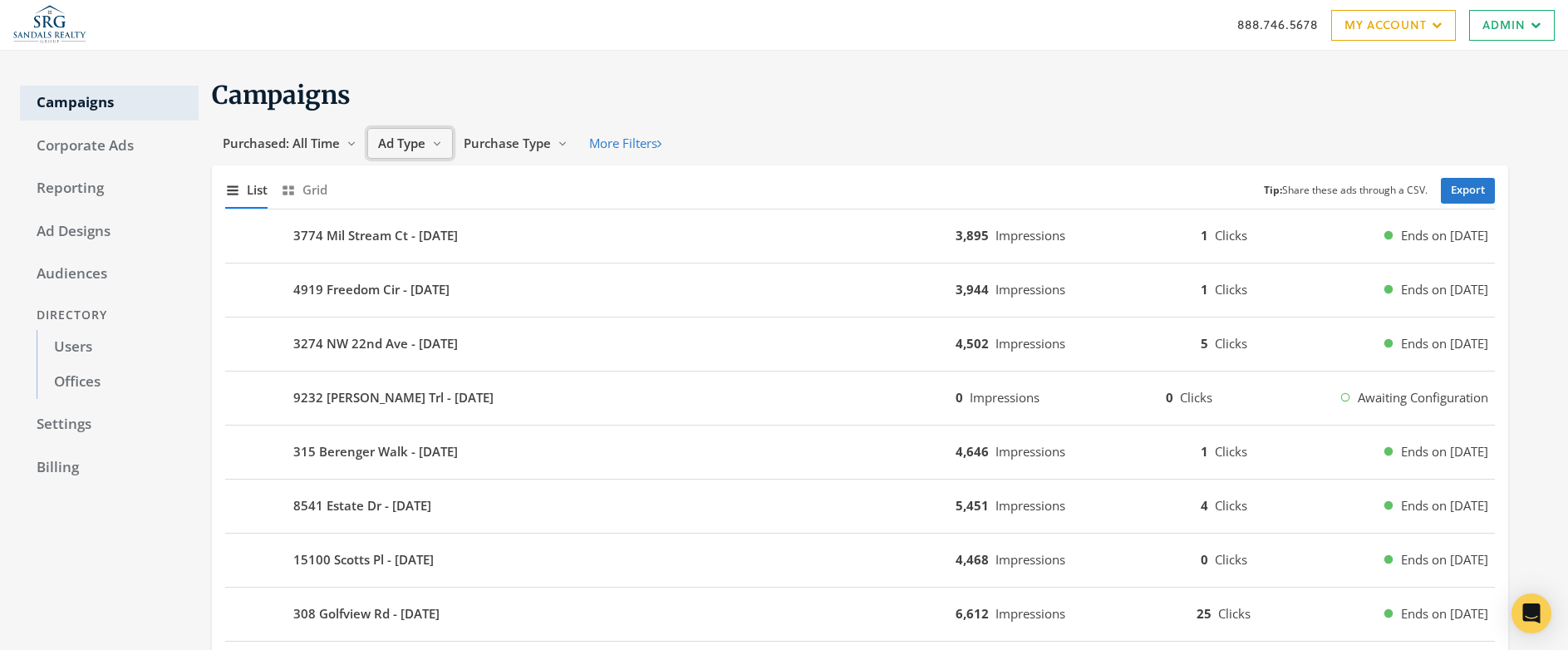
click at [410, 144] on span "Ad Type" at bounding box center [402, 143] width 48 height 17
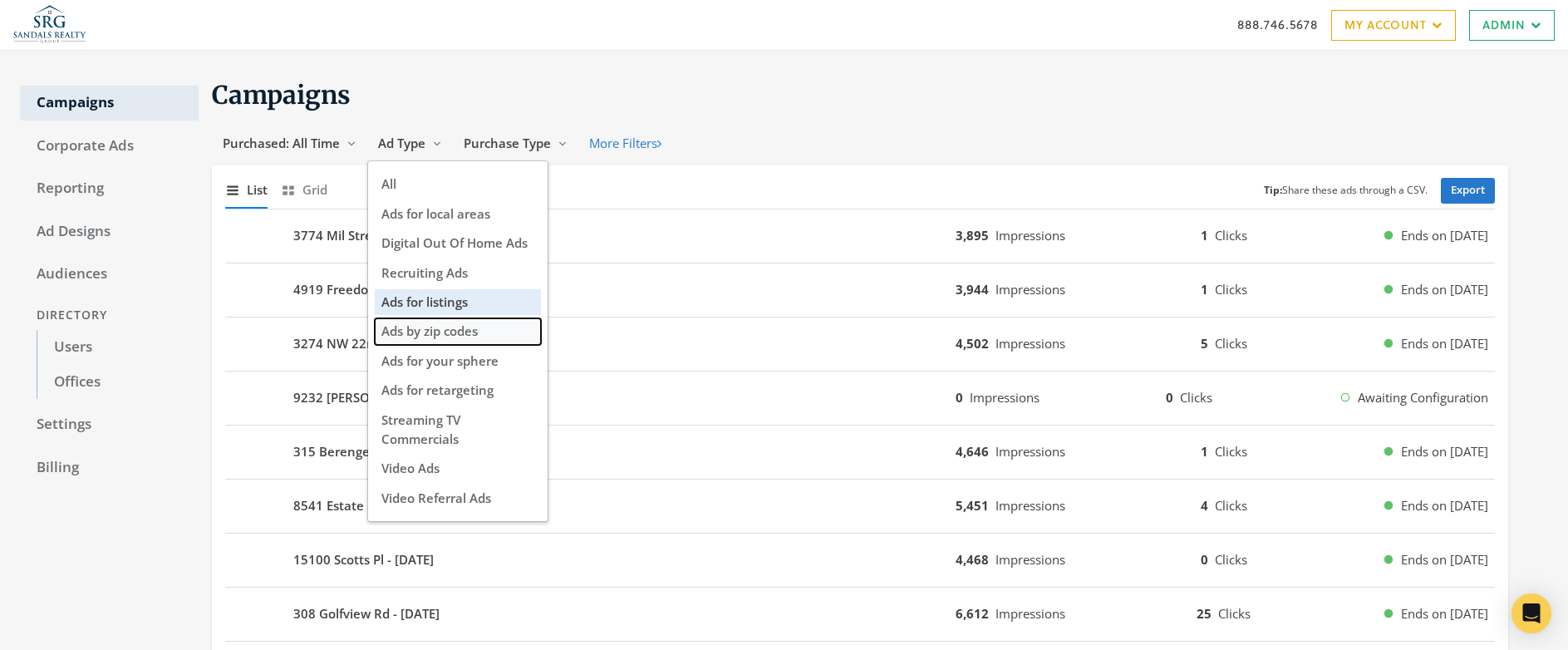
click at [443, 332] on span "Ads by zip codes" at bounding box center [430, 331] width 96 height 17
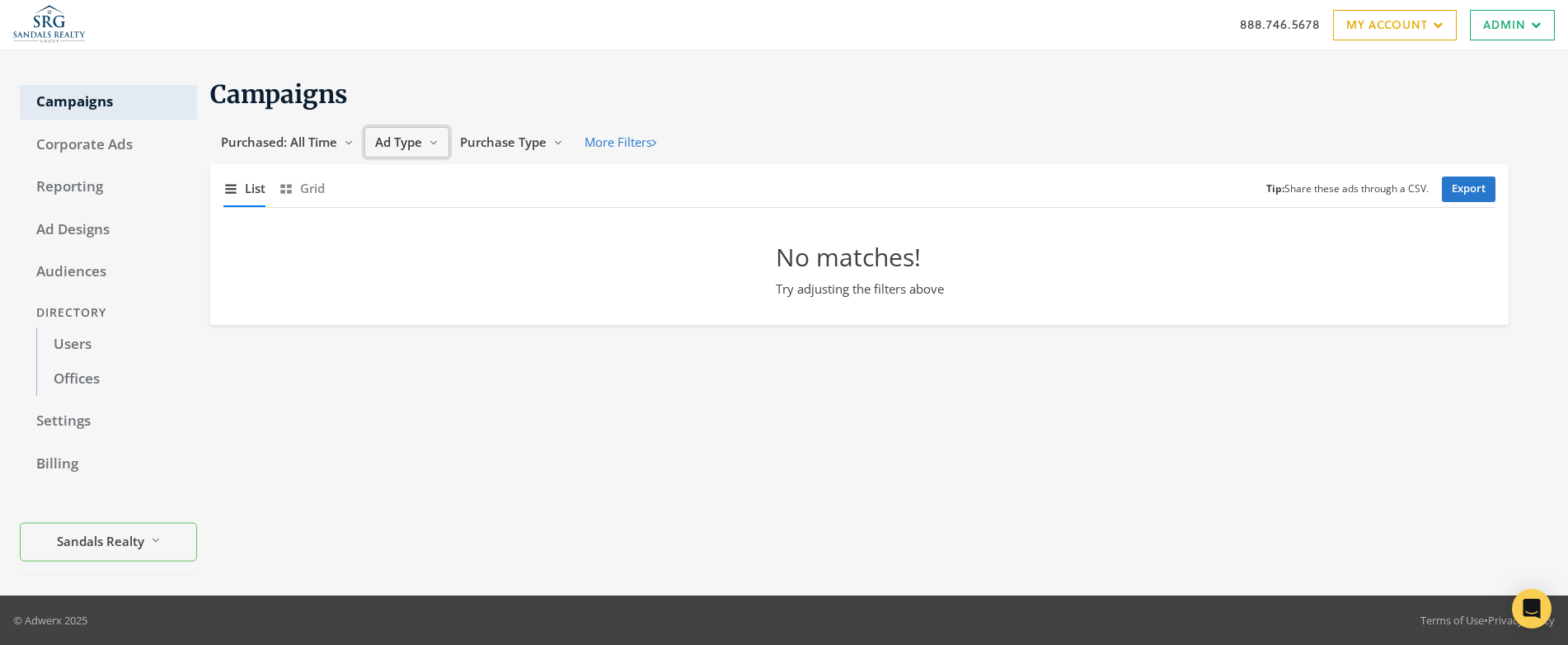
click at [410, 138] on span "Ad Type" at bounding box center [399, 142] width 47 height 16
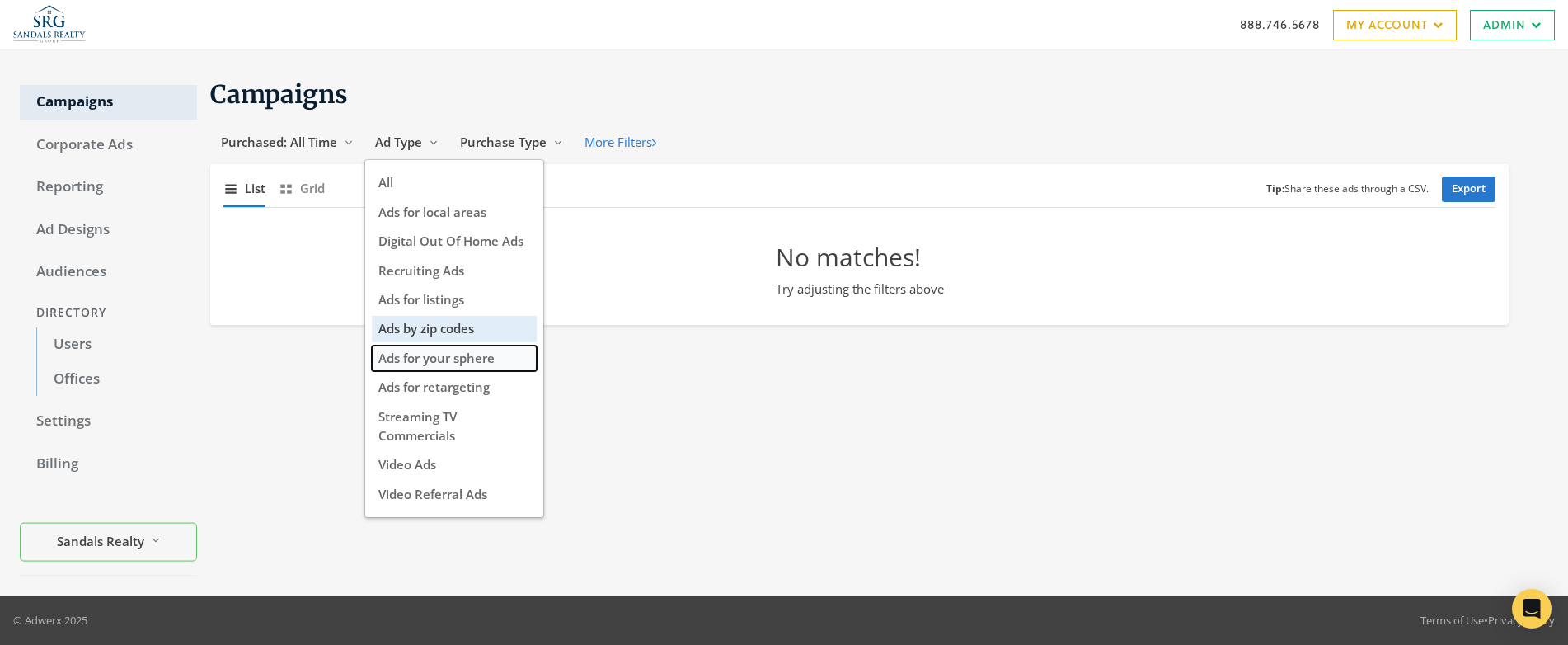
click at [463, 351] on span "Ads for your sphere" at bounding box center [437, 358] width 117 height 16
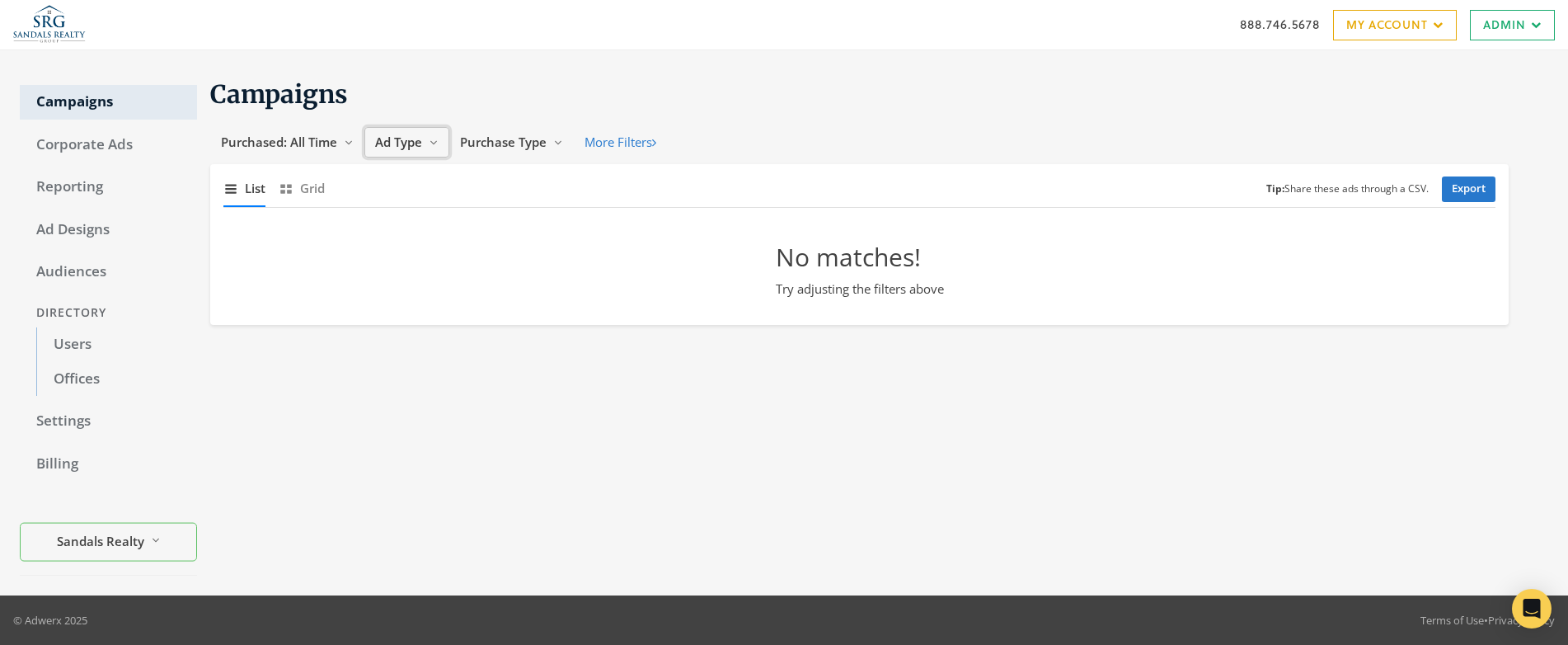
click at [400, 138] on span "Ad Type" at bounding box center [399, 142] width 47 height 16
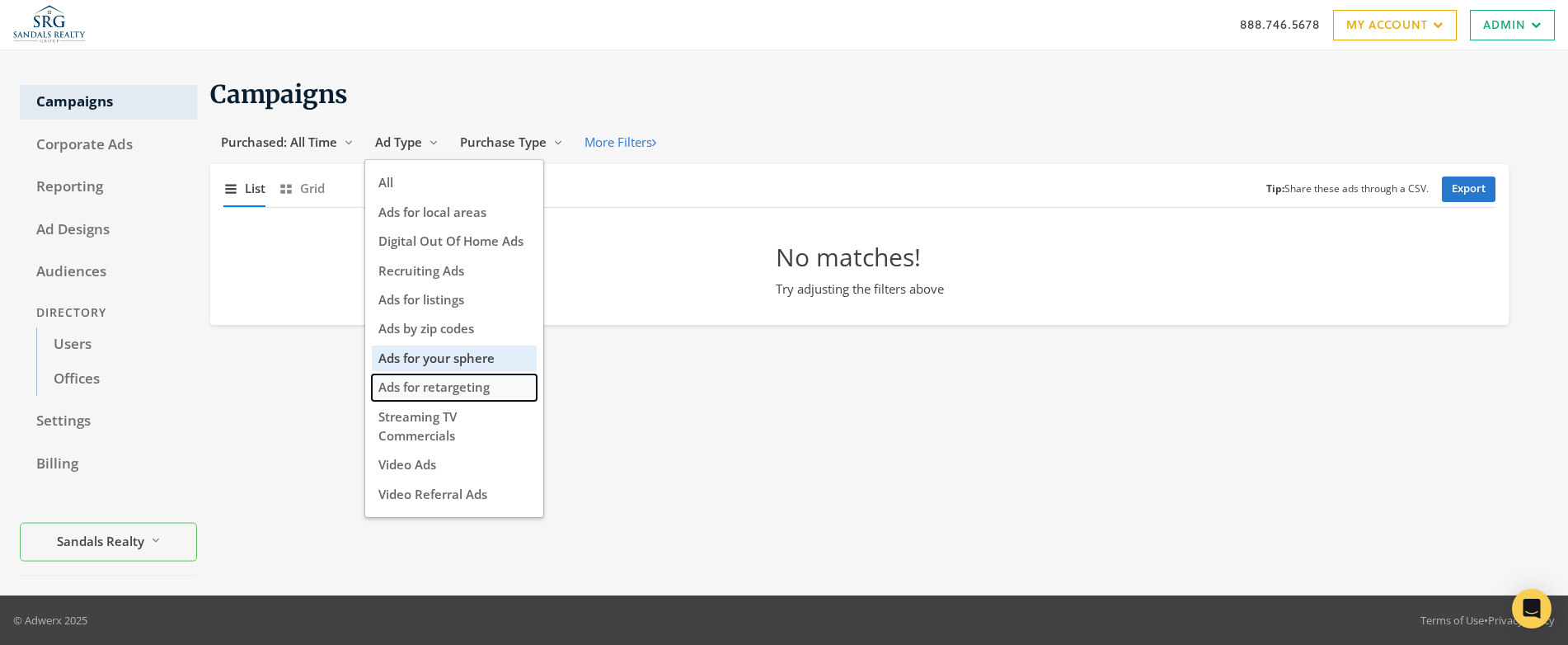
click at [482, 390] on span "Ads for retargeting" at bounding box center [434, 387] width 111 height 16
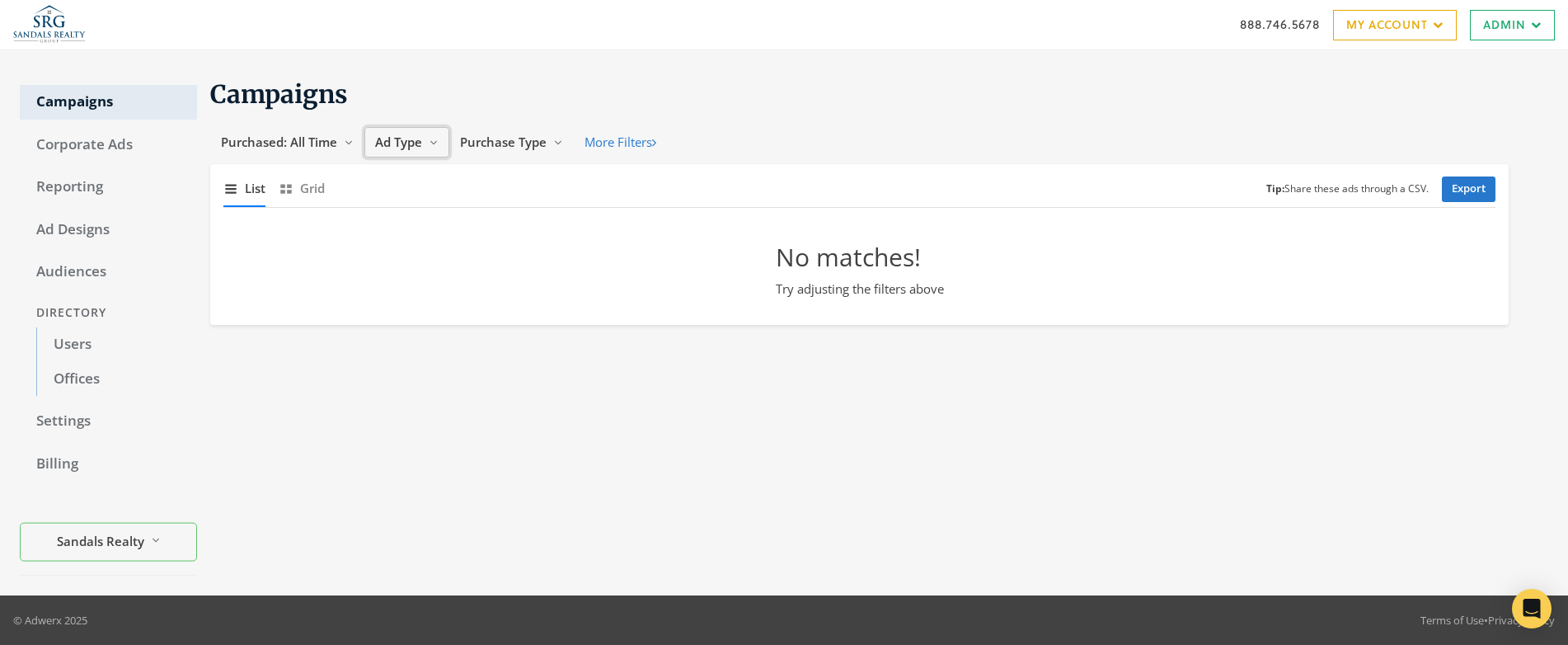
click at [400, 136] on span "Ad Type" at bounding box center [399, 142] width 47 height 16
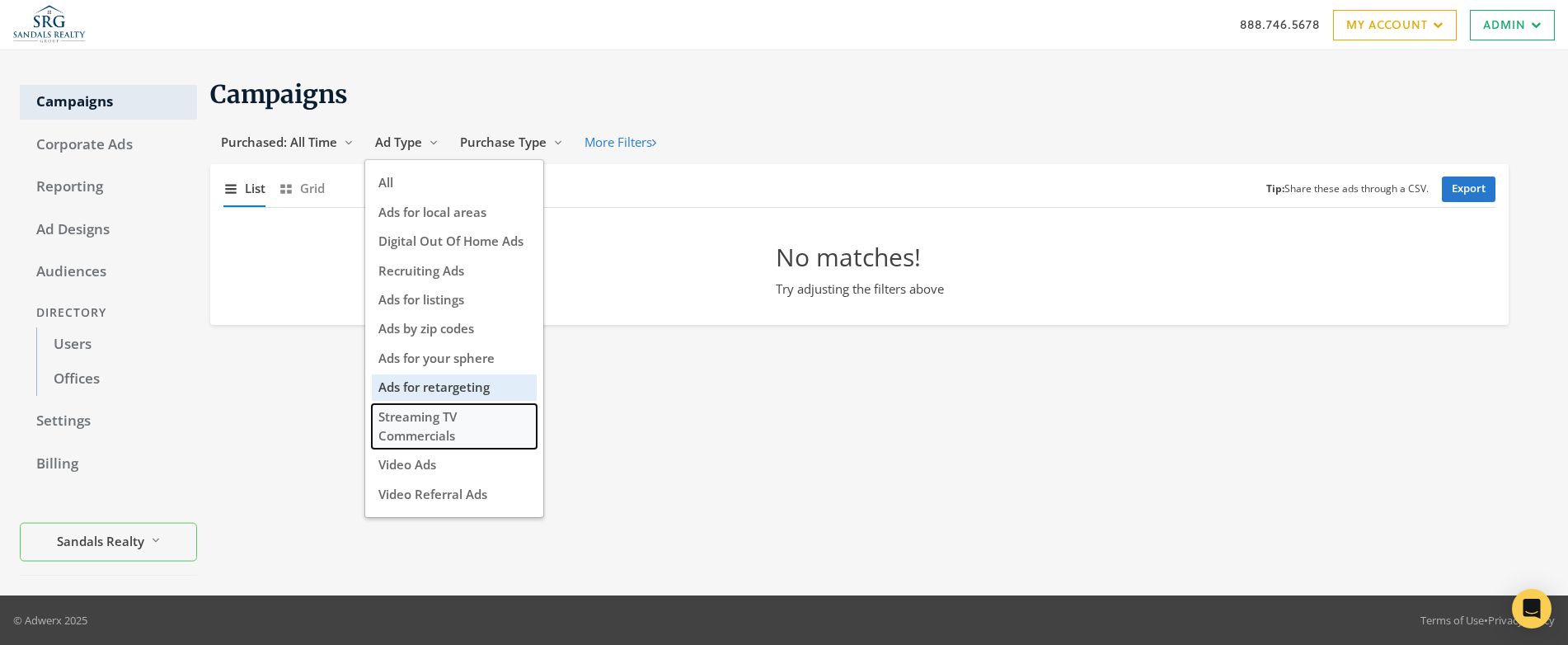
click at [460, 431] on button "Streaming TV Commercials" at bounding box center [453, 427] width 165 height 46
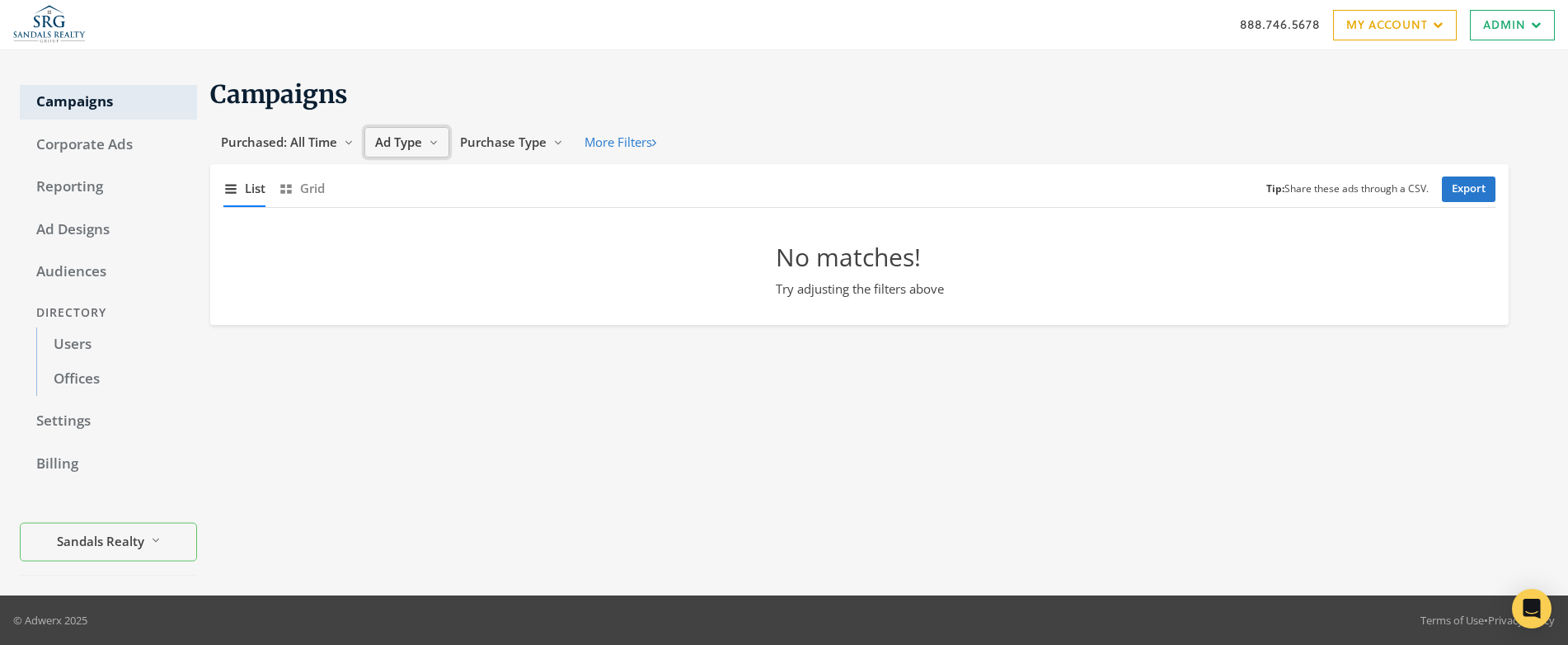
click at [402, 139] on span "Ad Type" at bounding box center [399, 142] width 47 height 16
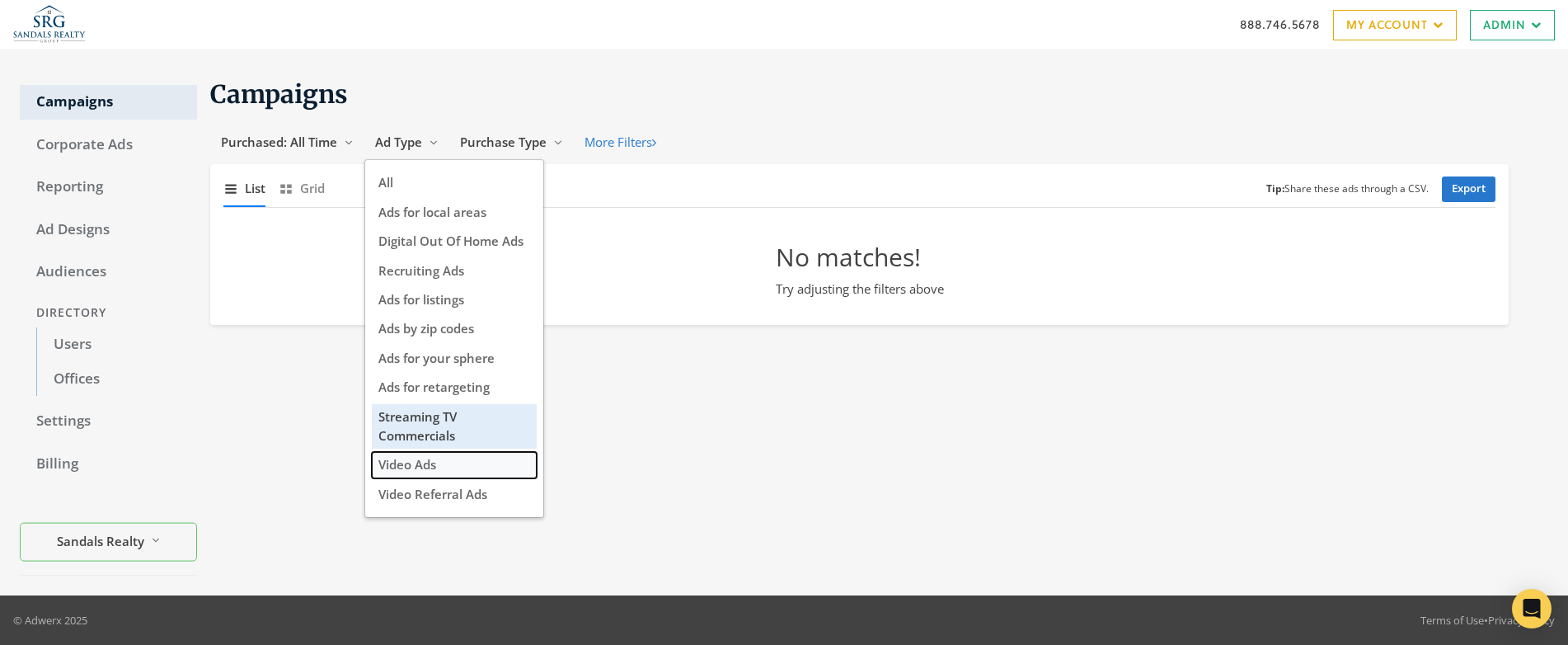
click at [446, 466] on button "Video Ads" at bounding box center [453, 465] width 165 height 26
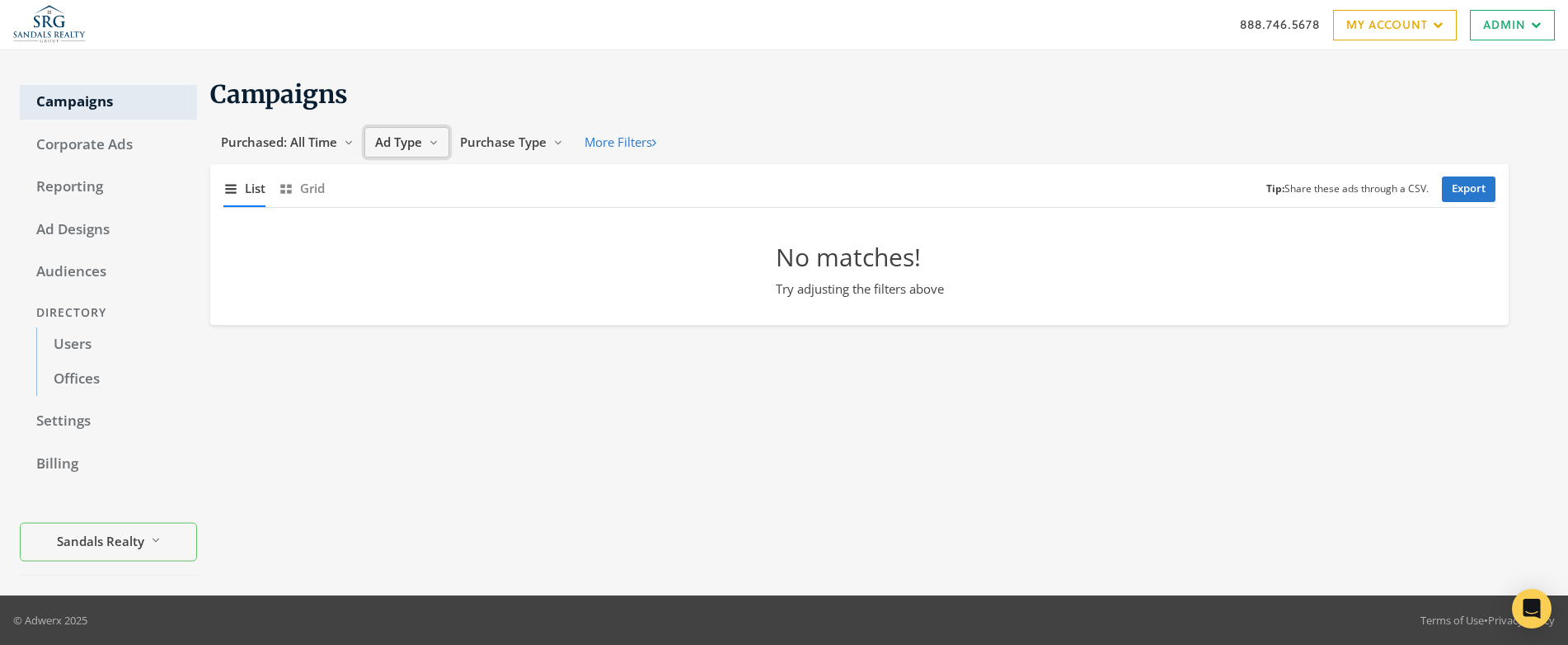
click at [405, 138] on span "Ad Type" at bounding box center [399, 142] width 47 height 16
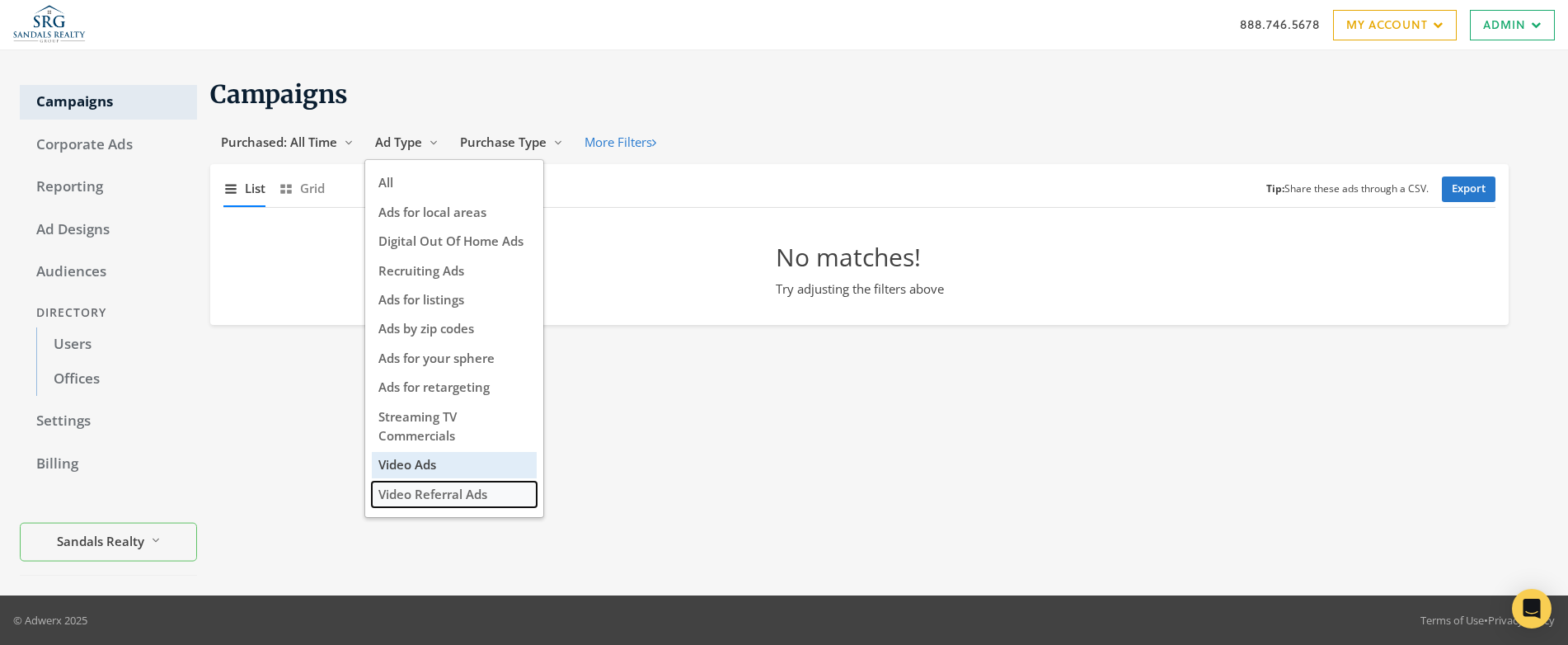
click at [460, 493] on span "Video Referral Ads" at bounding box center [433, 494] width 109 height 16
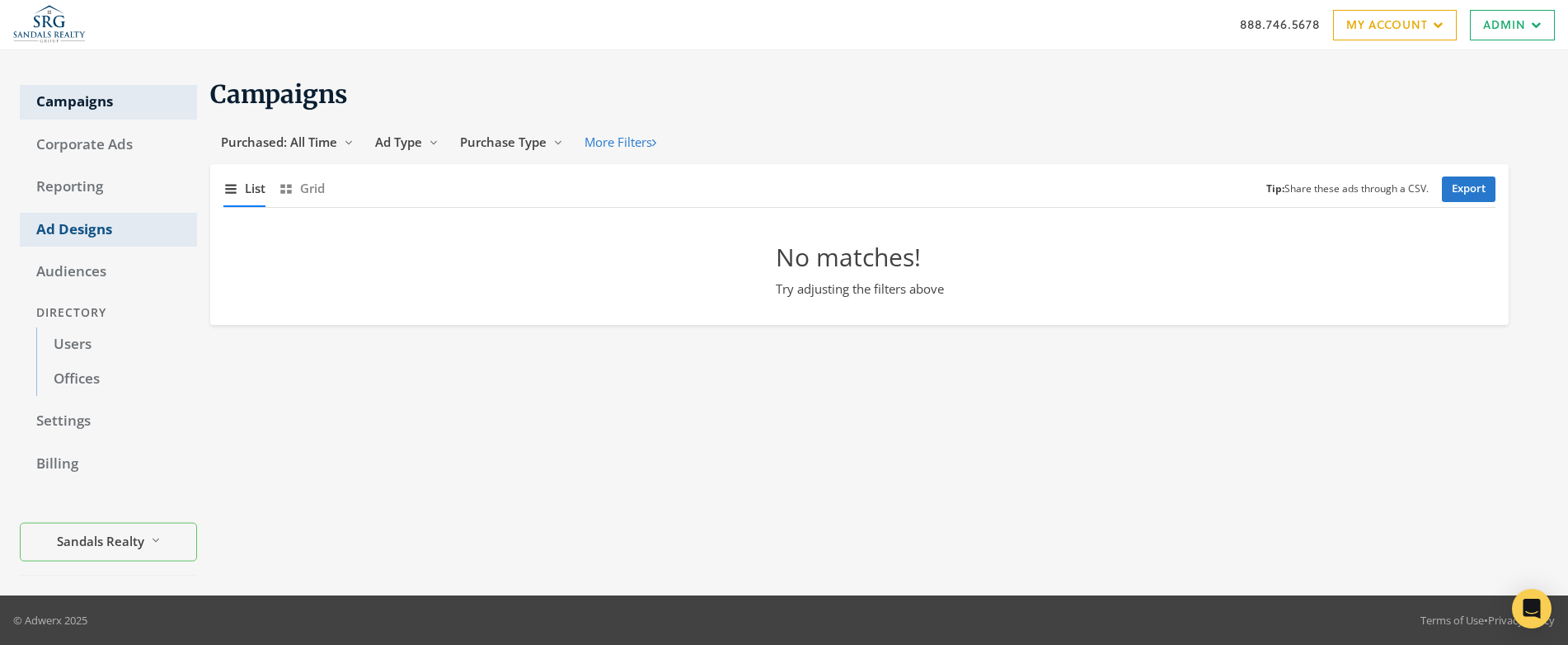
click at [79, 225] on link "Ad Designs" at bounding box center [108, 230] width 178 height 35
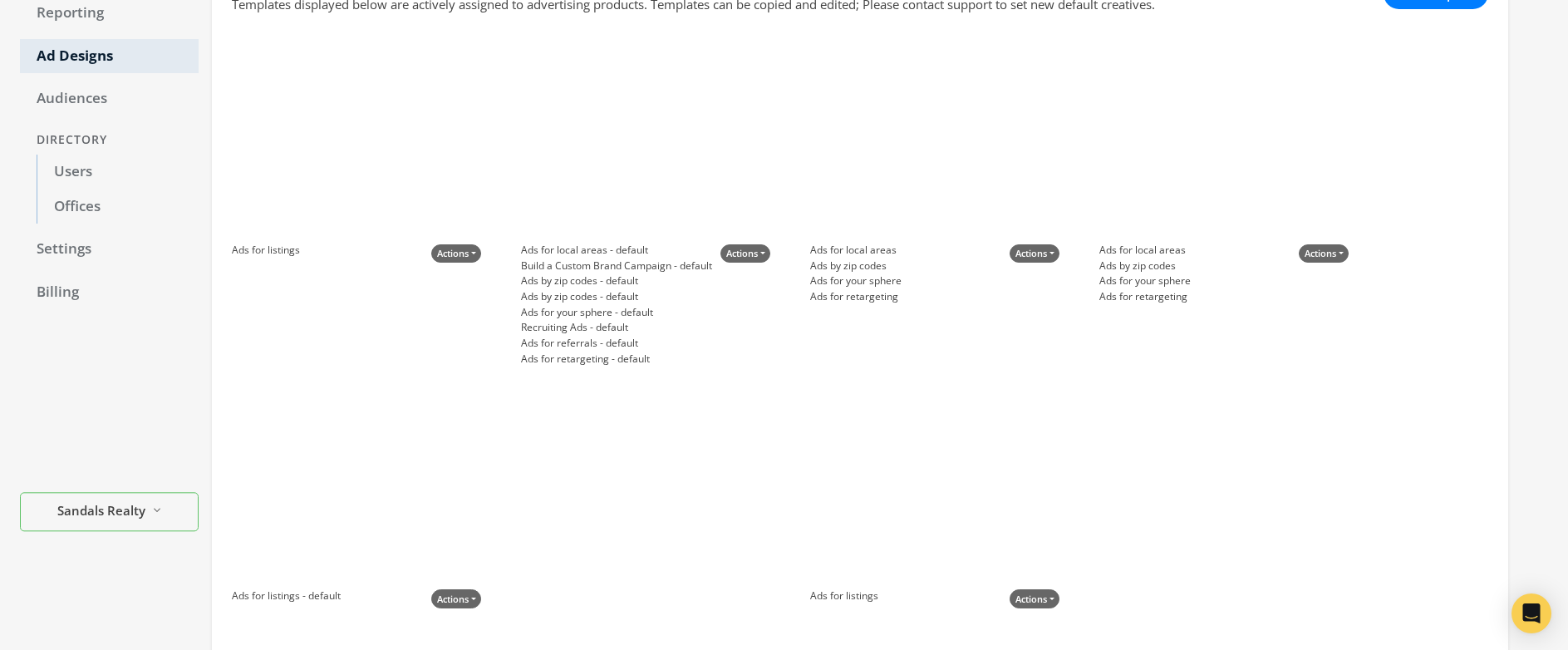
scroll to position [177, 0]
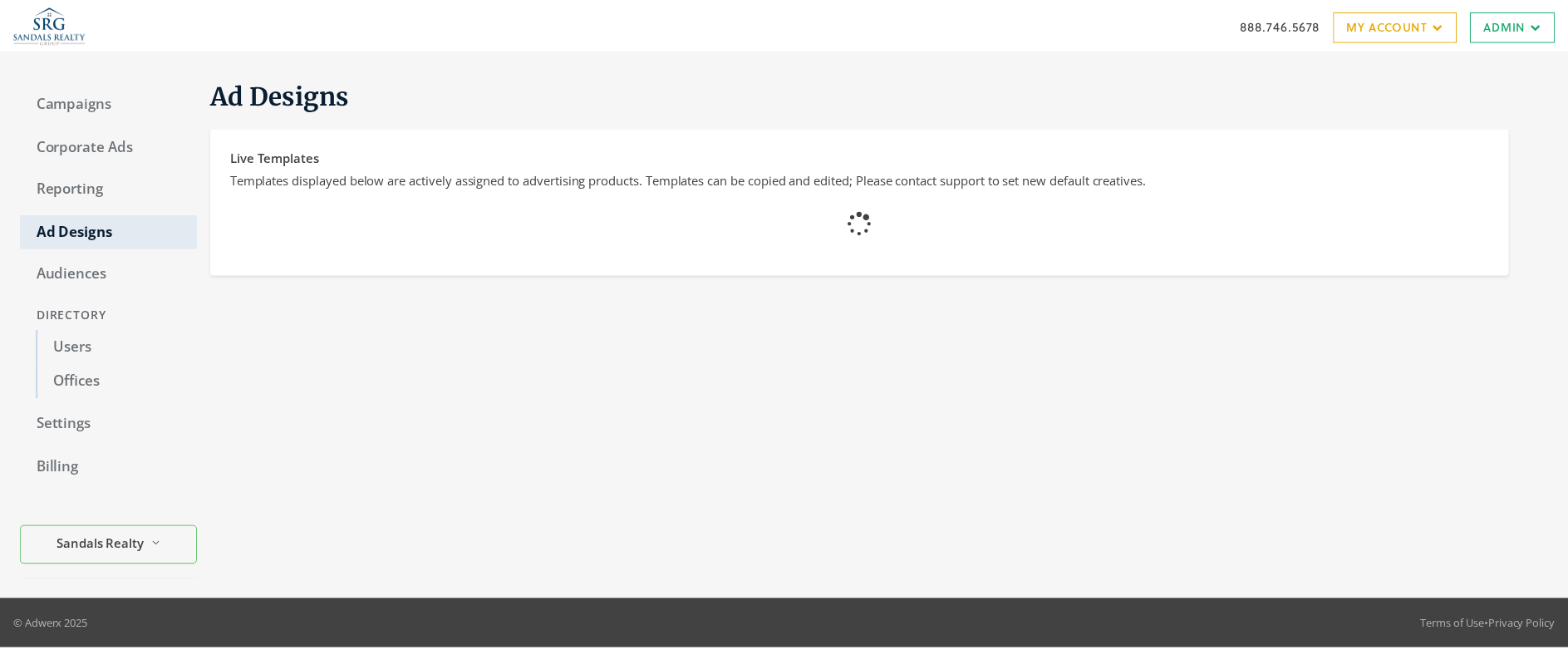
scroll to position [171, 0]
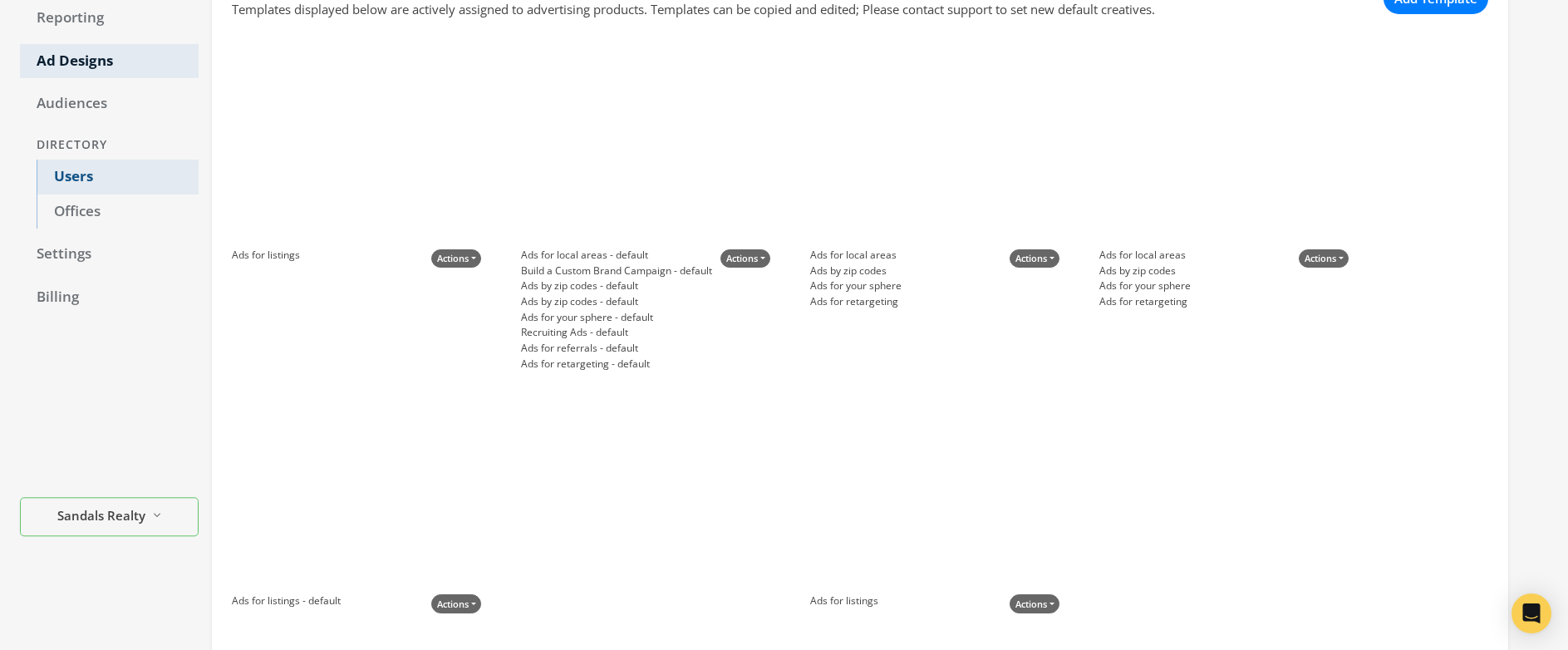
click at [93, 178] on link "Users" at bounding box center [118, 177] width 162 height 35
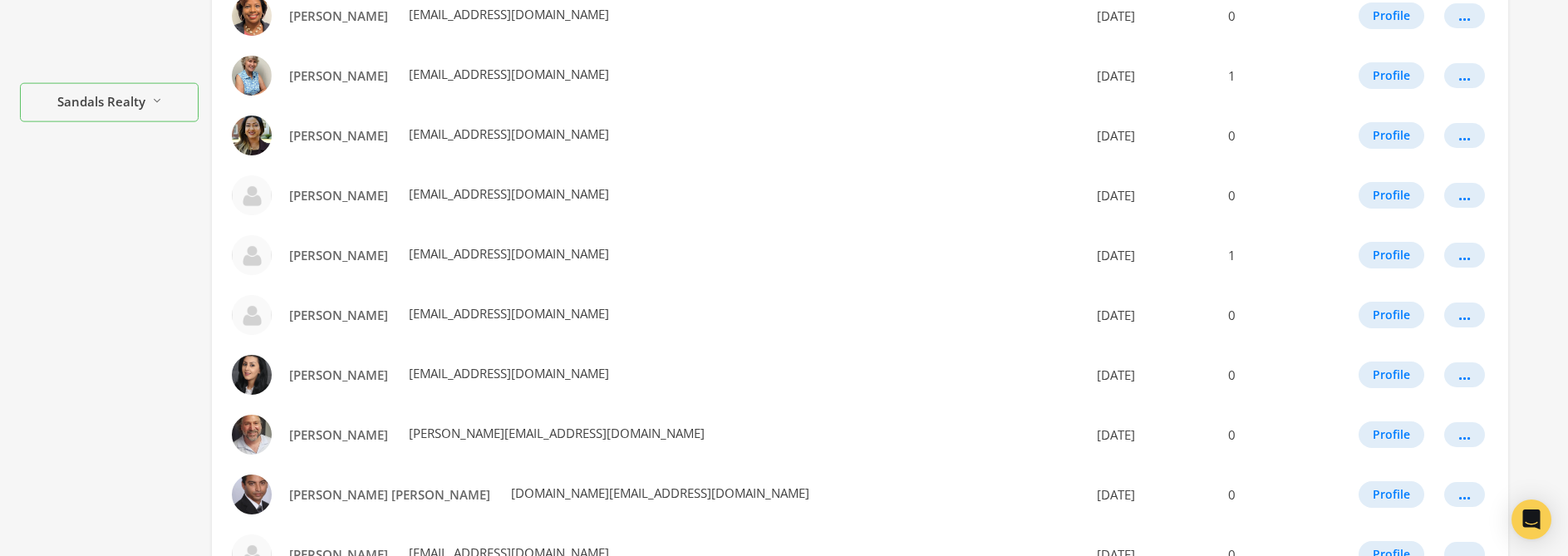
scroll to position [502, 0]
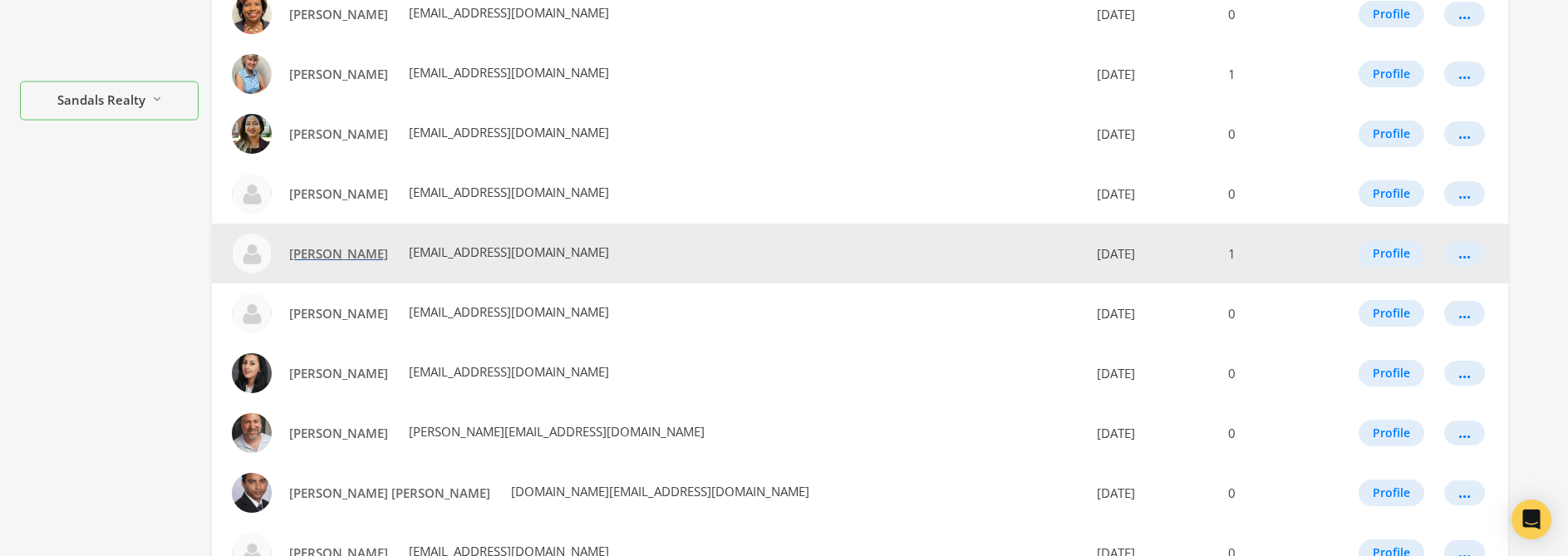
click at [309, 252] on span "Denise Pastorino-Fullam" at bounding box center [339, 253] width 99 height 17
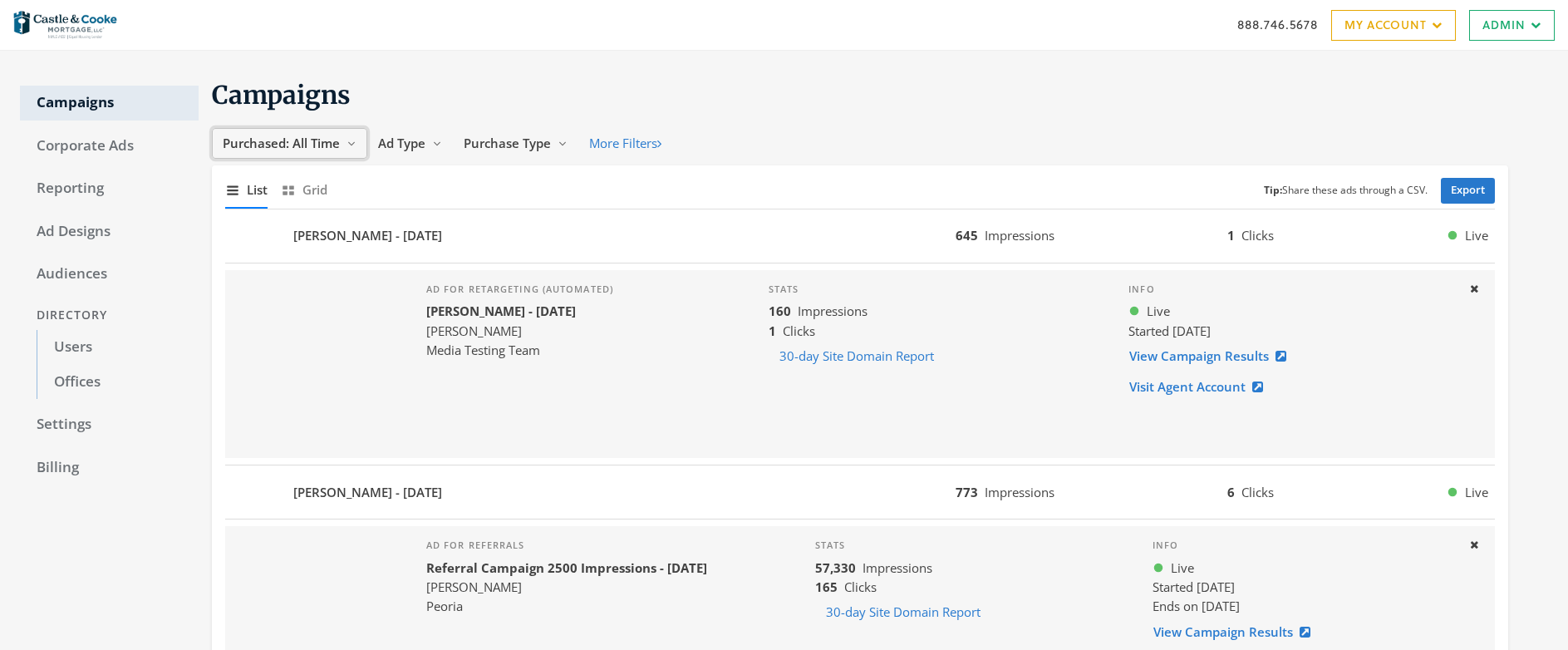
click at [276, 145] on span "Purchased: All Time" at bounding box center [282, 143] width 118 height 17
click at [277, 275] on span "Past 30 days" at bounding box center [263, 273] width 74 height 17
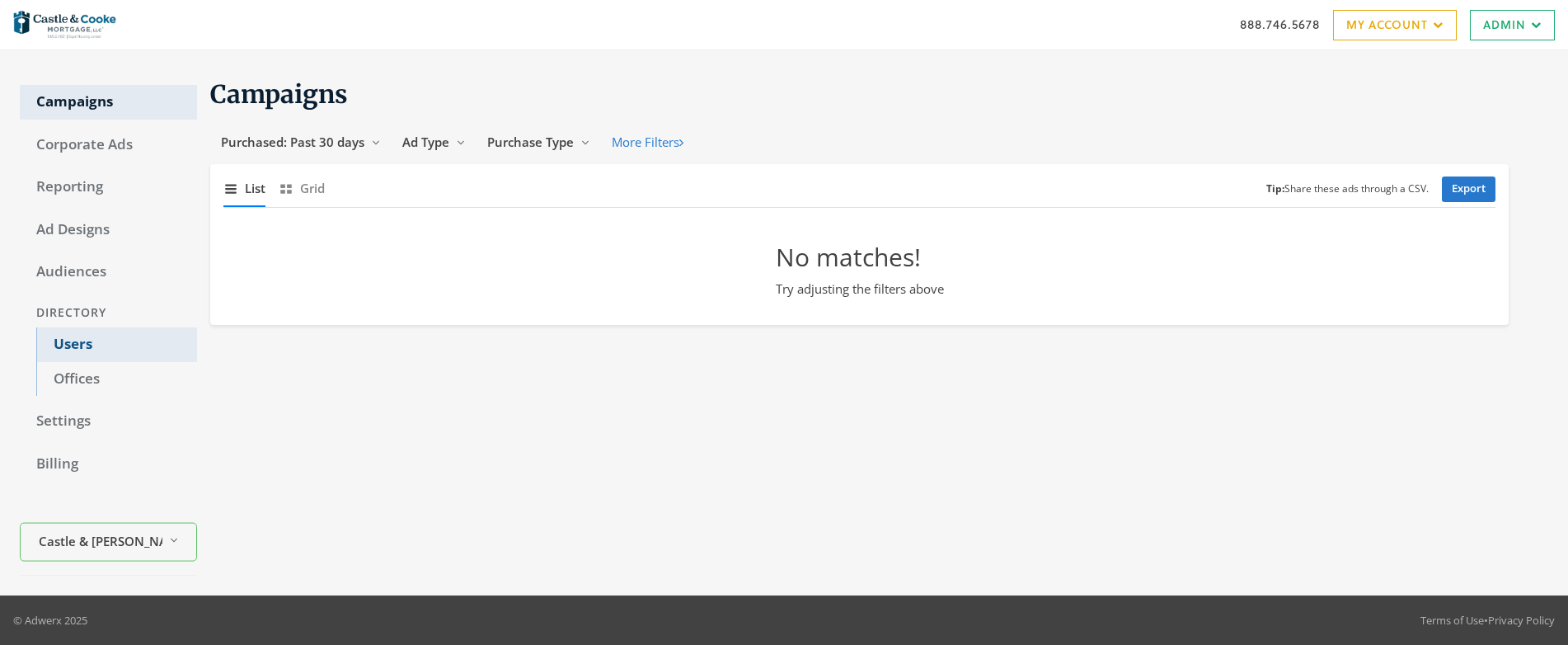
click at [73, 345] on link "Users" at bounding box center [117, 344] width 161 height 35
click at [77, 343] on link "Users" at bounding box center [117, 344] width 161 height 35
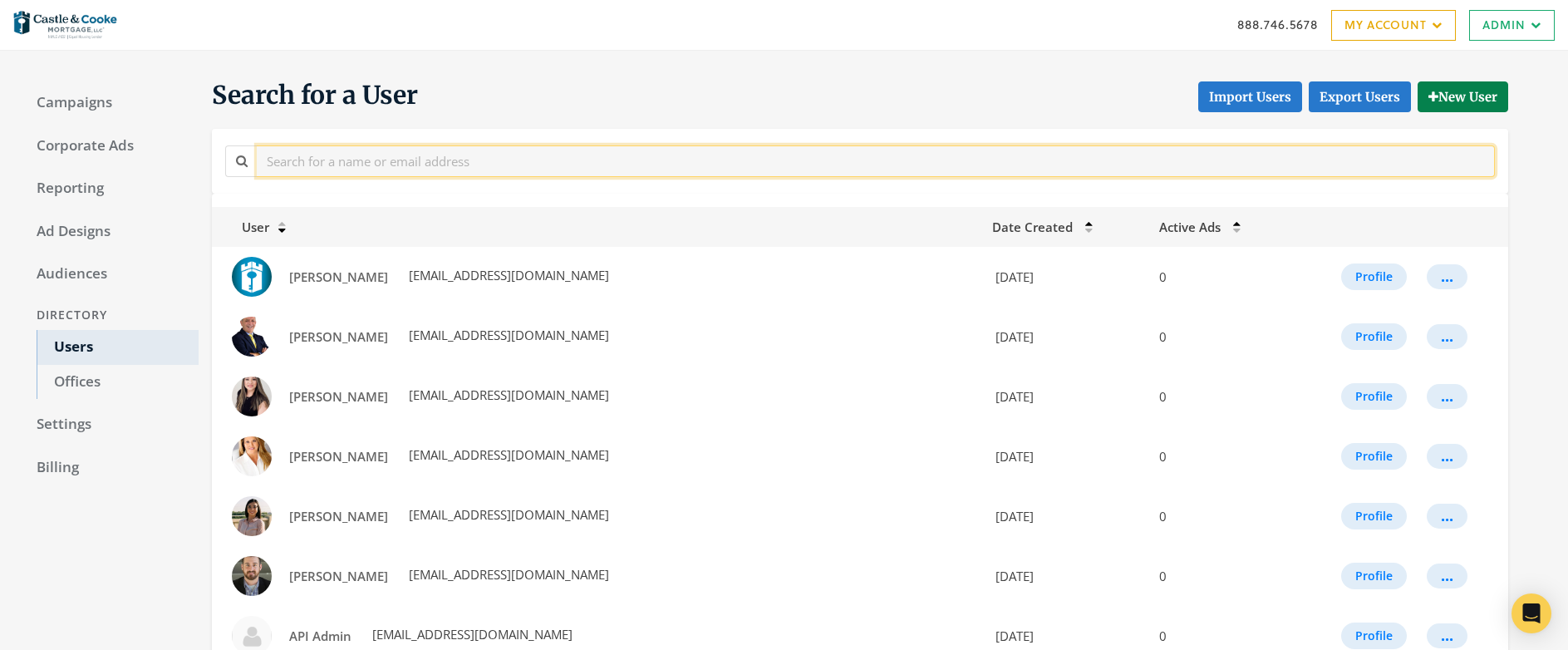
click at [375, 165] on input "text" at bounding box center [876, 160] width 1238 height 30
type input "tony"
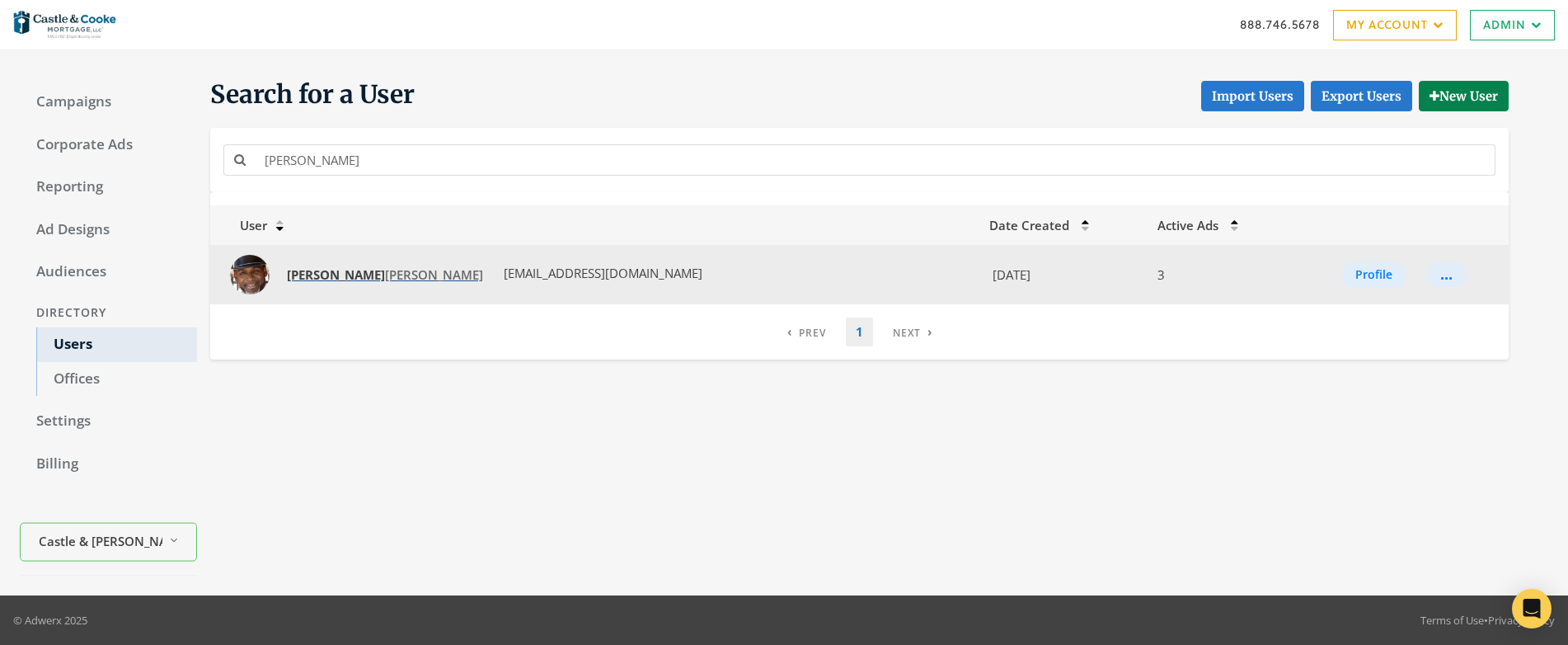
click at [315, 279] on strong "Tony" at bounding box center [336, 274] width 98 height 16
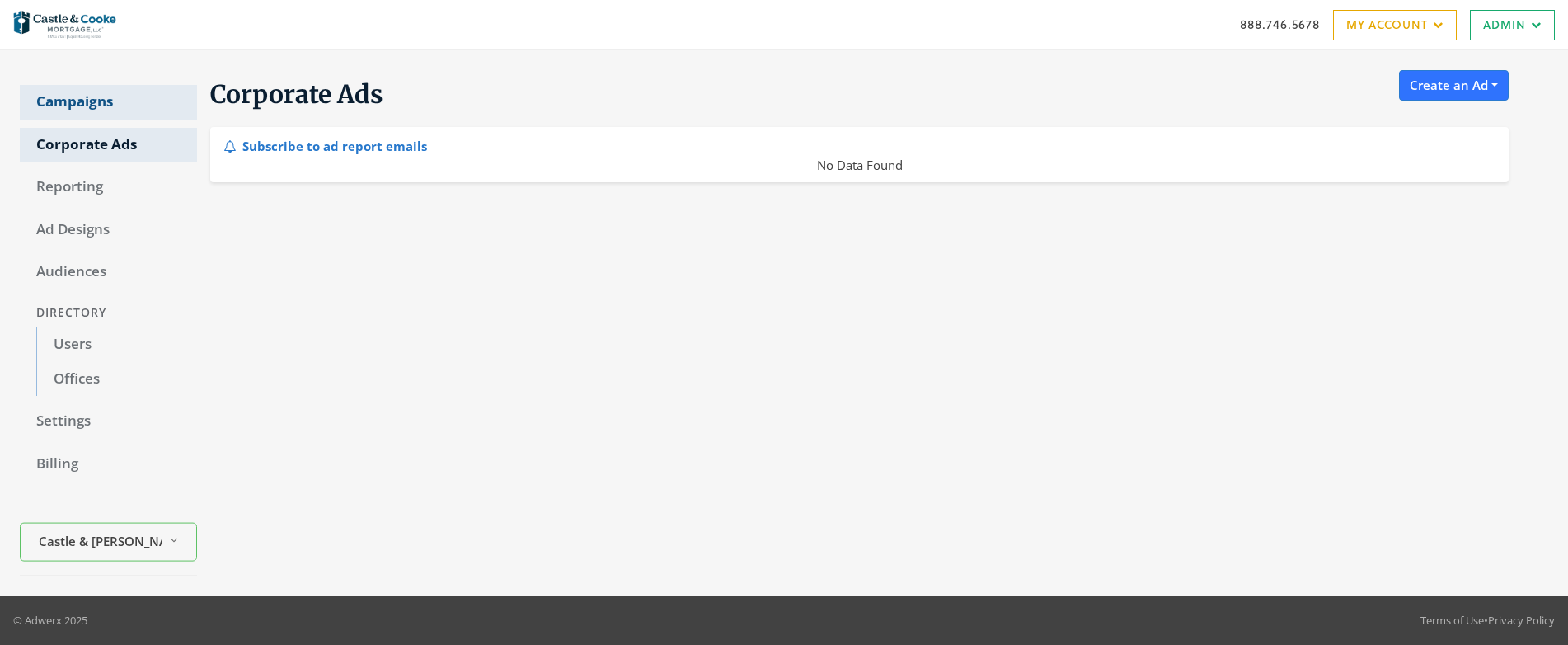
click at [66, 101] on link "Campaigns" at bounding box center [108, 102] width 178 height 35
